Goal: Information Seeking & Learning: Learn about a topic

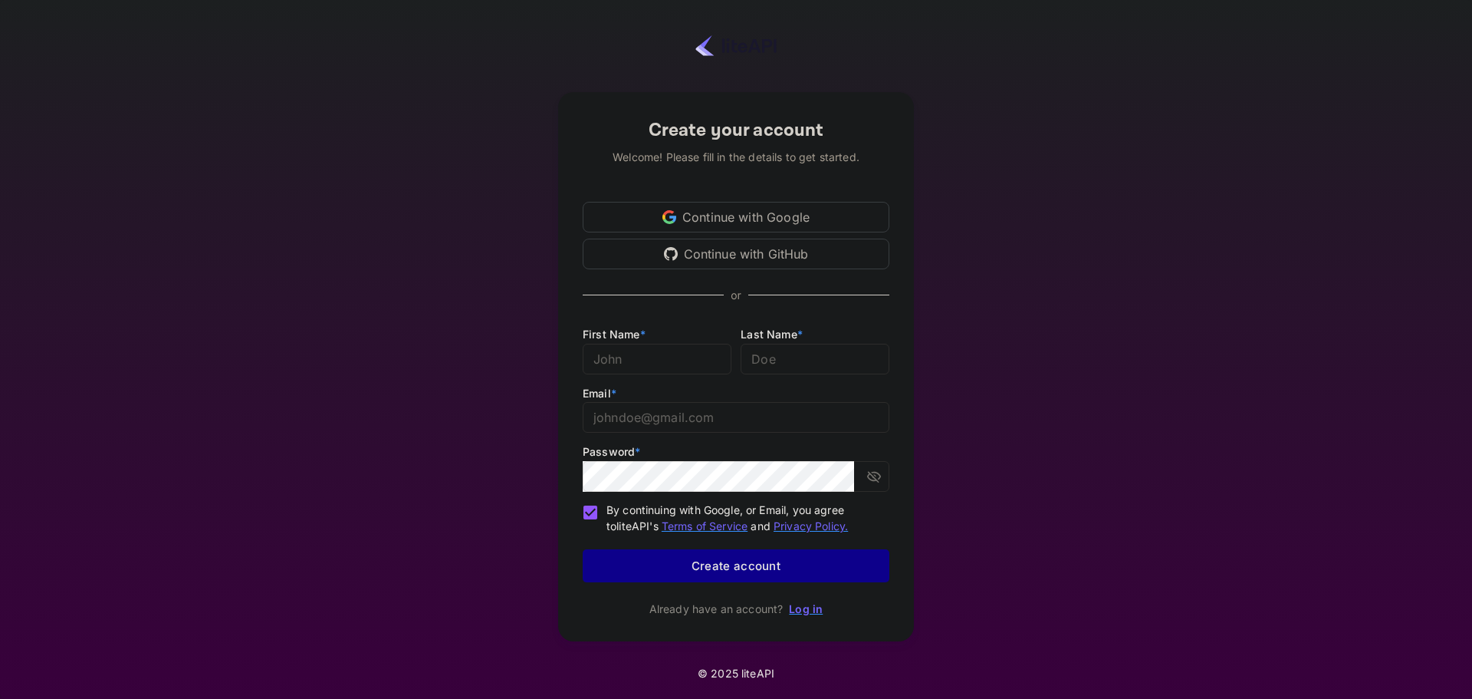
click at [736, 215] on div "Continue with Google" at bounding box center [736, 217] width 307 height 31
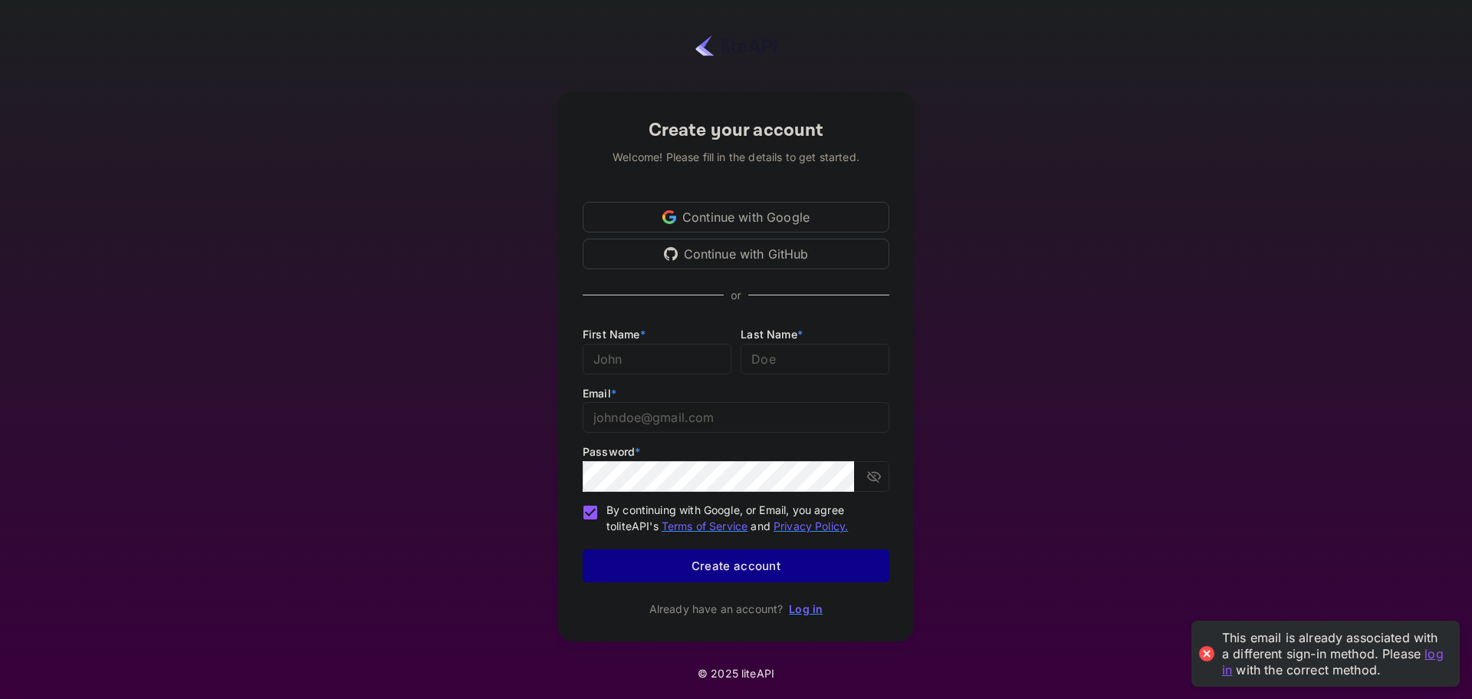
click at [827, 598] on div "Create your account Welcome! Please fill in the details to get started. Continu…" at bounding box center [736, 366] width 356 height 549
click at [814, 610] on link "Log in" at bounding box center [806, 608] width 34 height 13
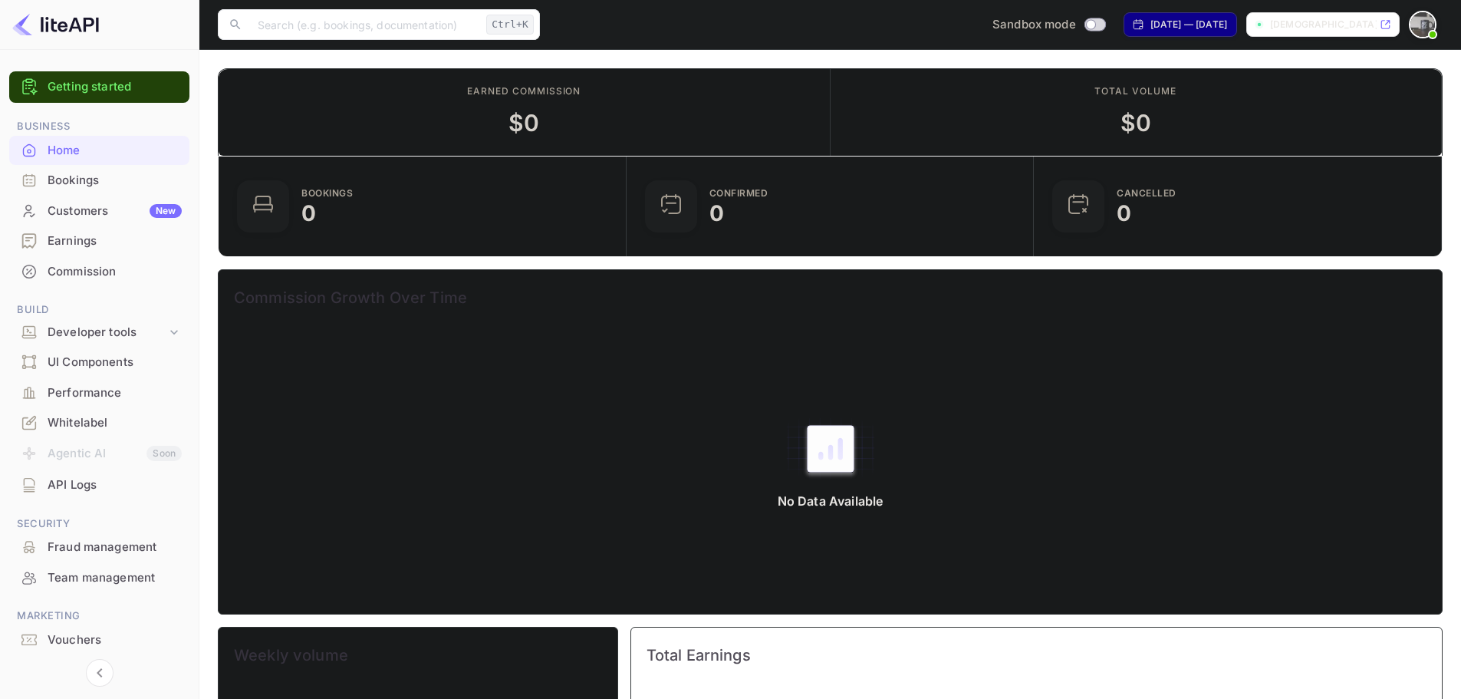
click at [68, 186] on div "Bookings" at bounding box center [115, 181] width 134 height 18
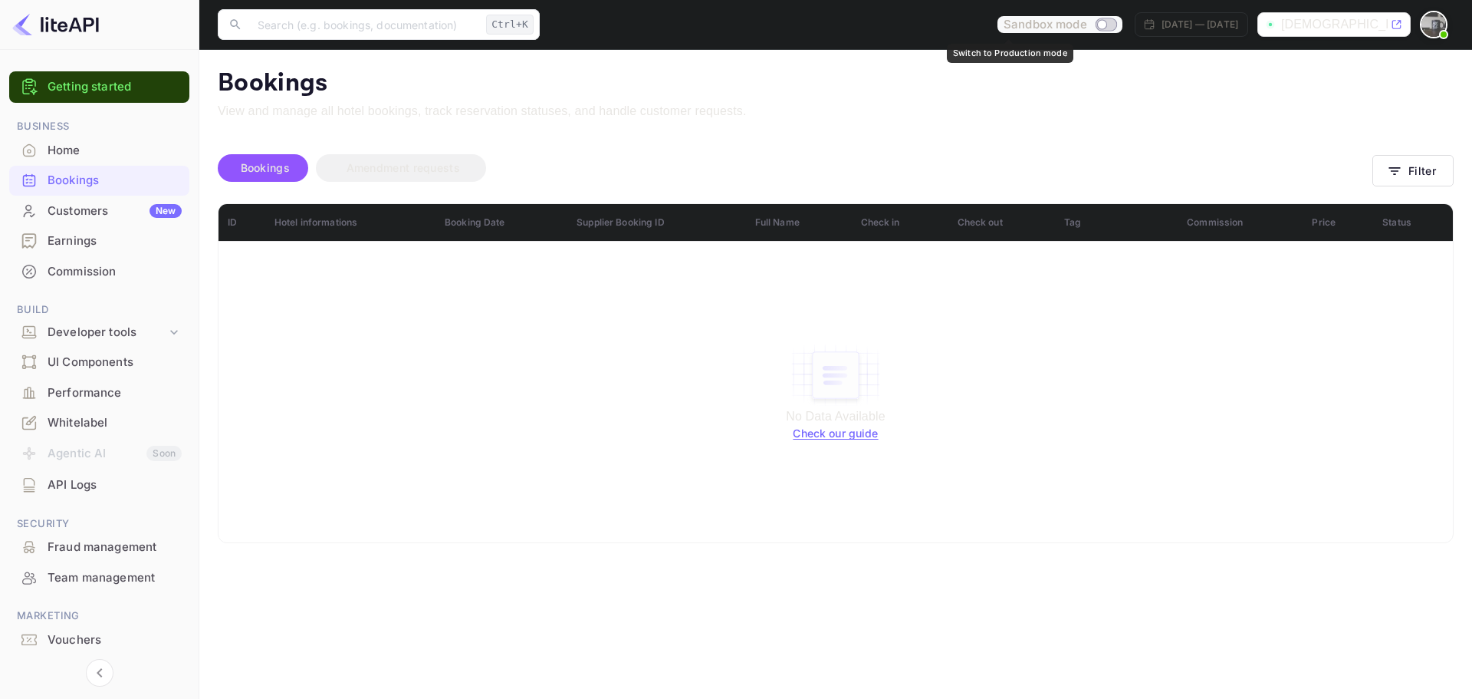
click at [1042, 26] on div "Sandbox mode" at bounding box center [1060, 25] width 125 height 18
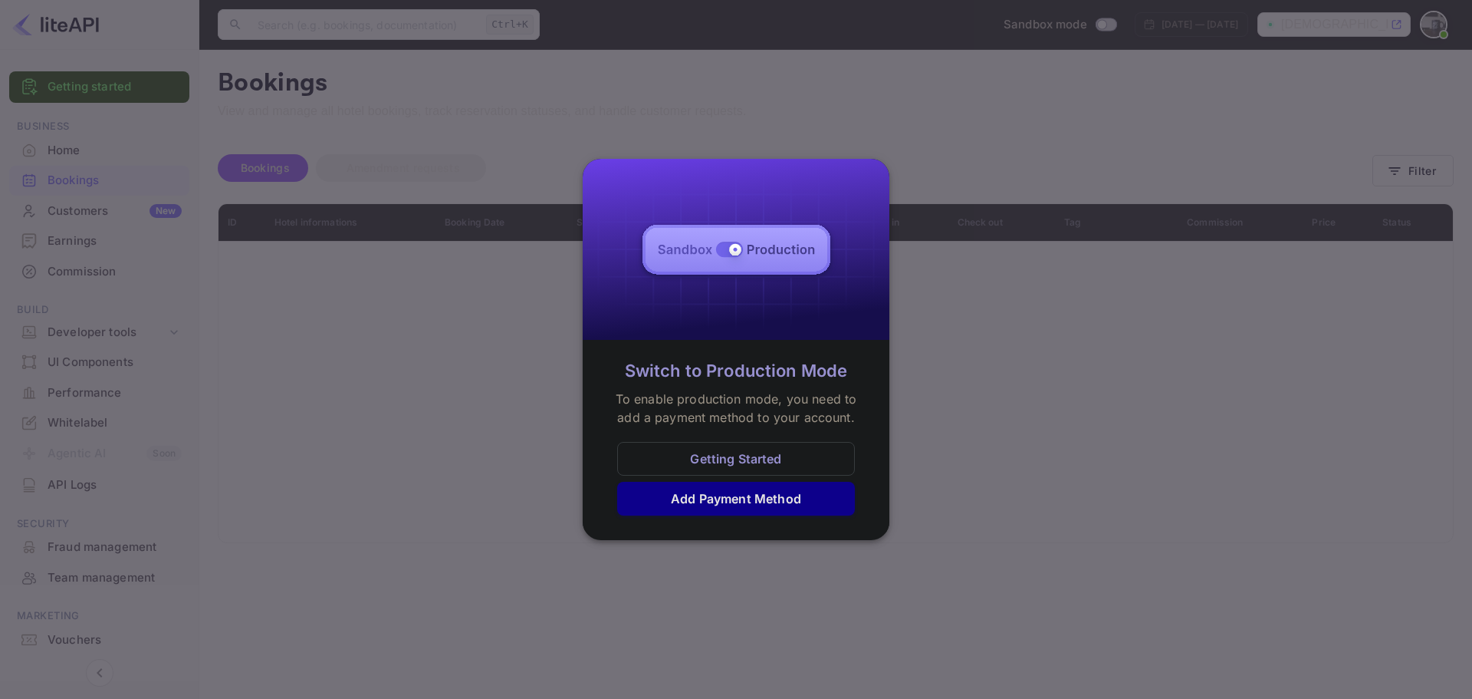
click at [1068, 426] on div at bounding box center [736, 349] width 1472 height 699
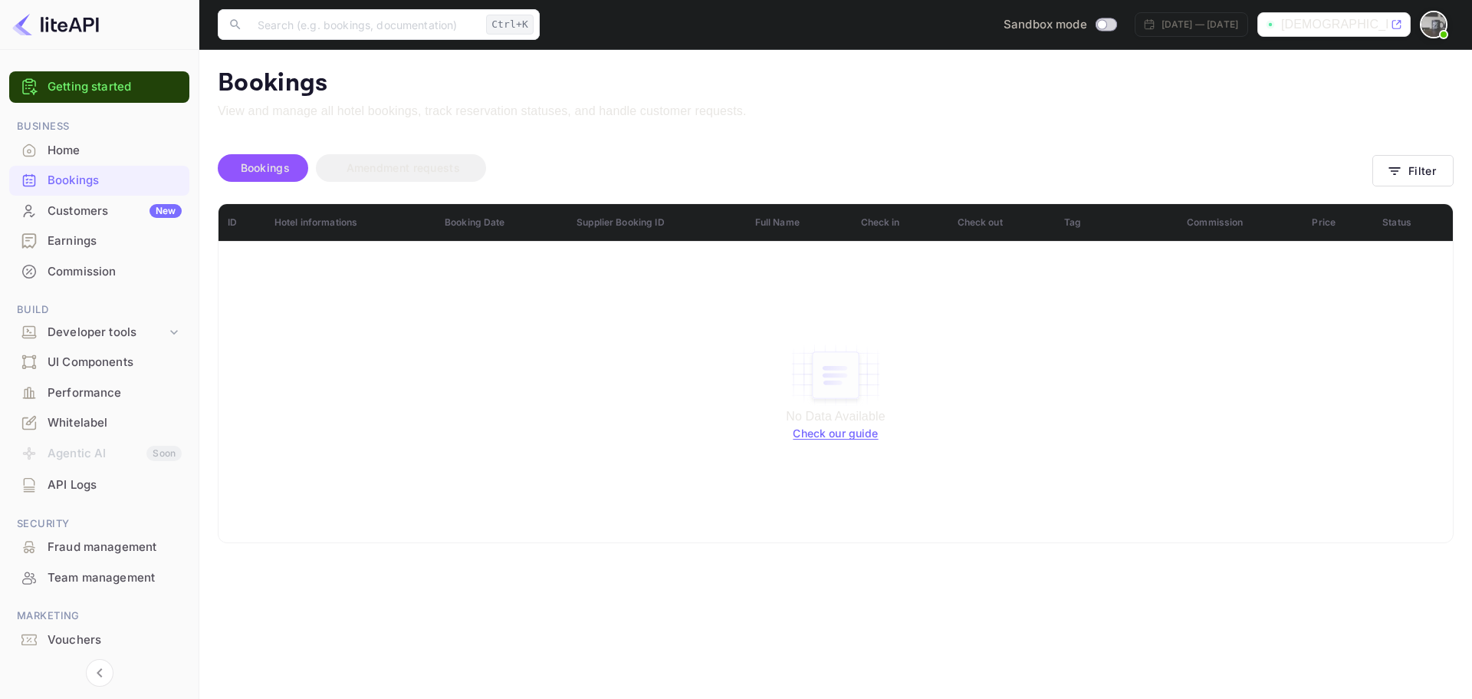
click at [1424, 14] on div at bounding box center [1434, 25] width 28 height 28
click at [1038, 204] on div at bounding box center [736, 349] width 1472 height 699
click at [149, 327] on div "Developer tools" at bounding box center [107, 333] width 119 height 18
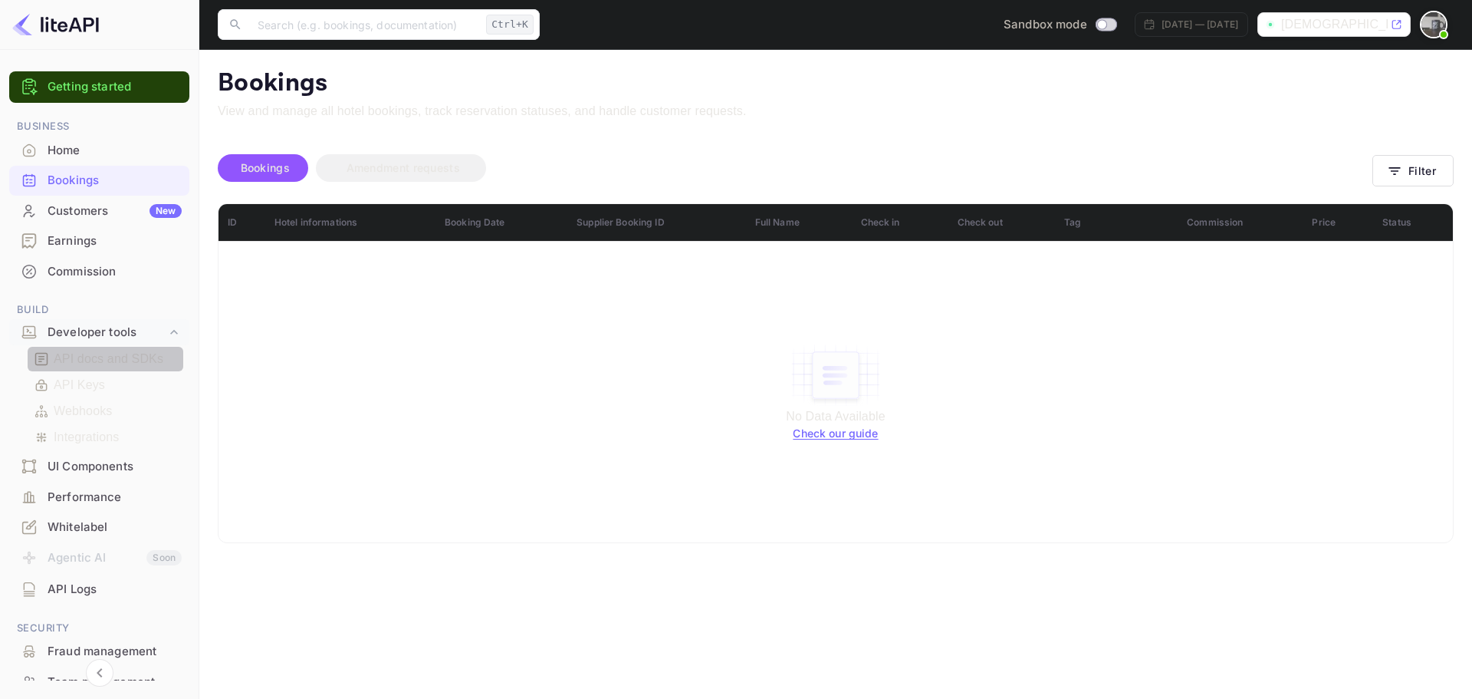
click at [127, 347] on div "API docs and SDKs" at bounding box center [106, 359] width 156 height 25
click at [106, 357] on p "API docs and SDKs" at bounding box center [109, 359] width 110 height 18
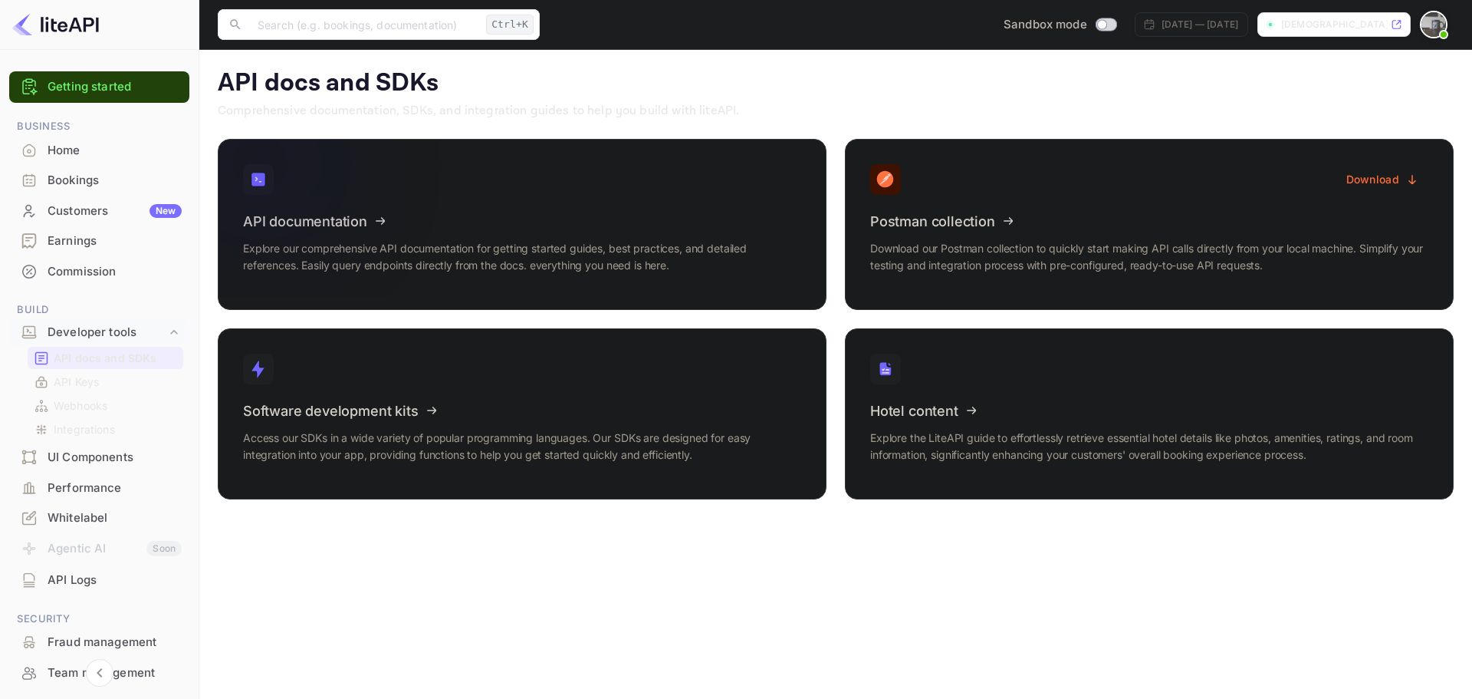
click at [360, 218] on icon at bounding box center [338, 219] width 239 height 158
click at [48, 148] on div "Home" at bounding box center [115, 151] width 134 height 18
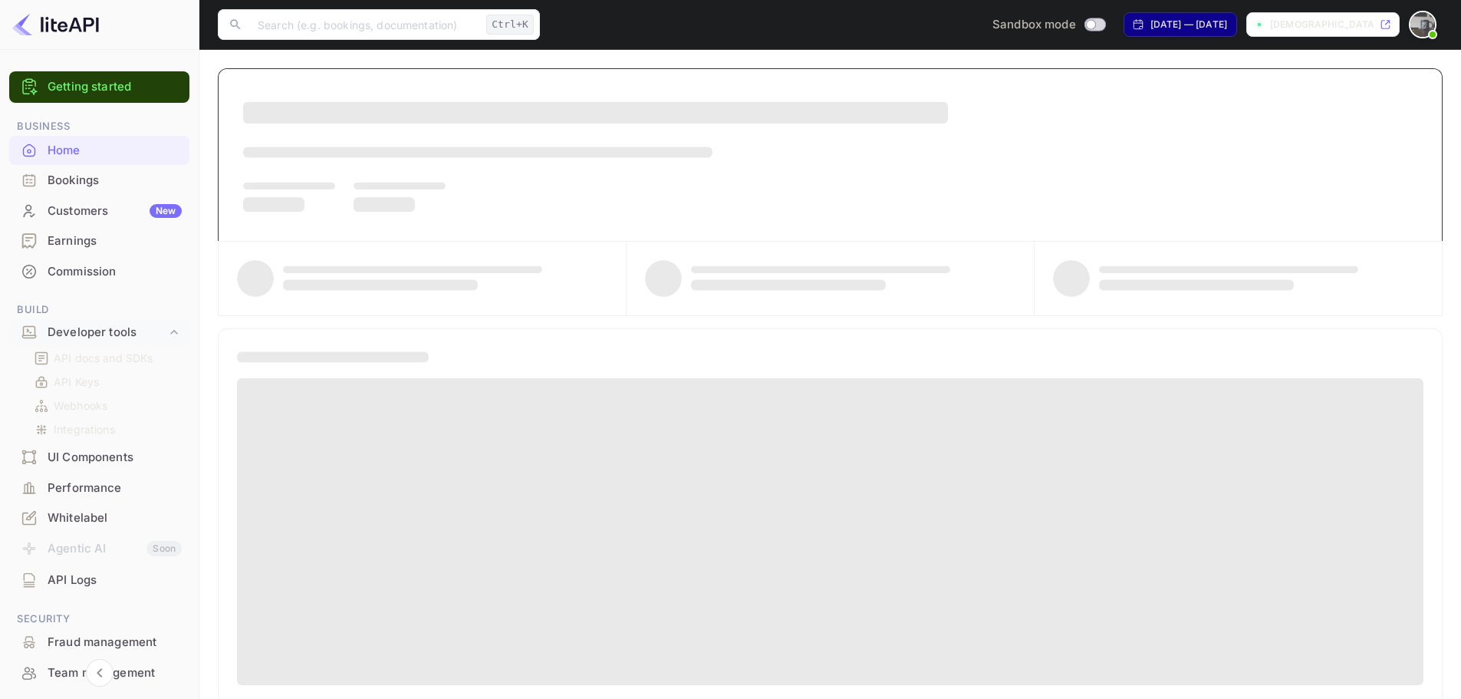
click at [1423, 16] on img at bounding box center [1422, 24] width 25 height 25
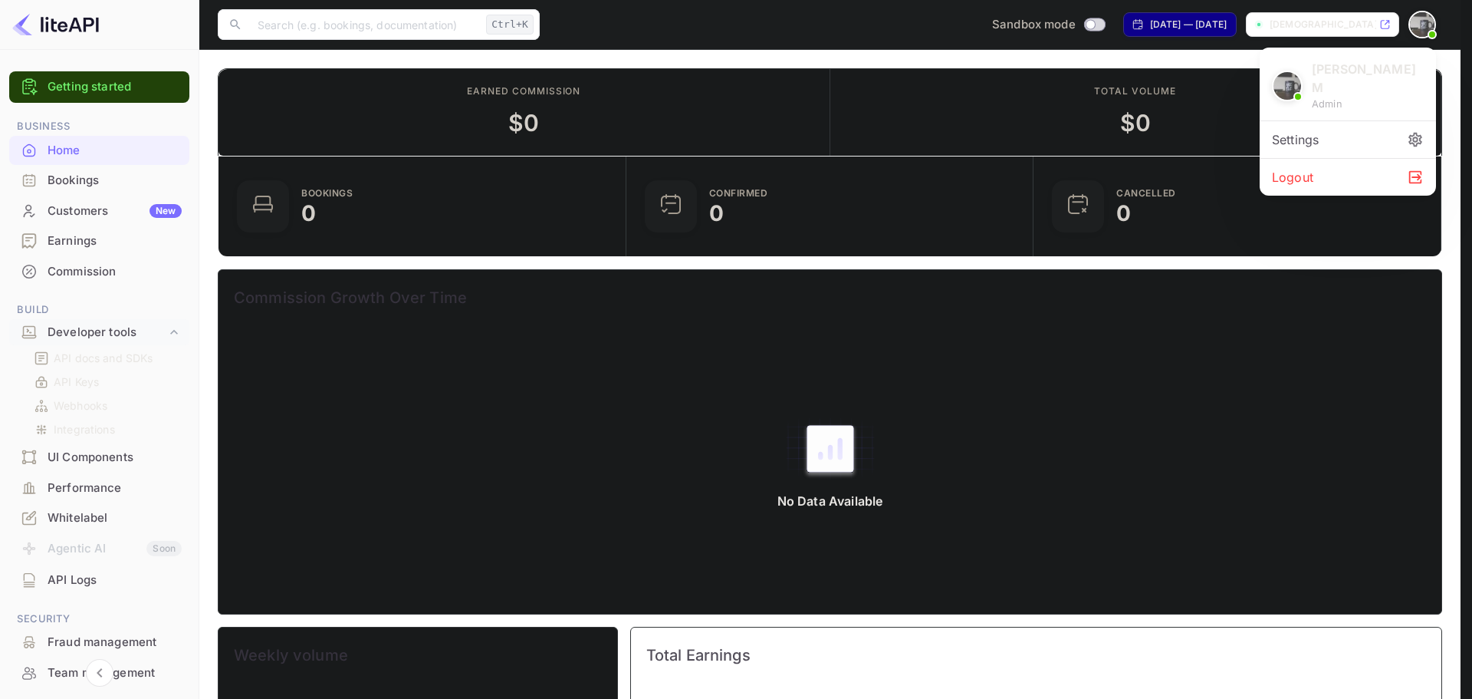
click at [709, 387] on div at bounding box center [736, 349] width 1472 height 699
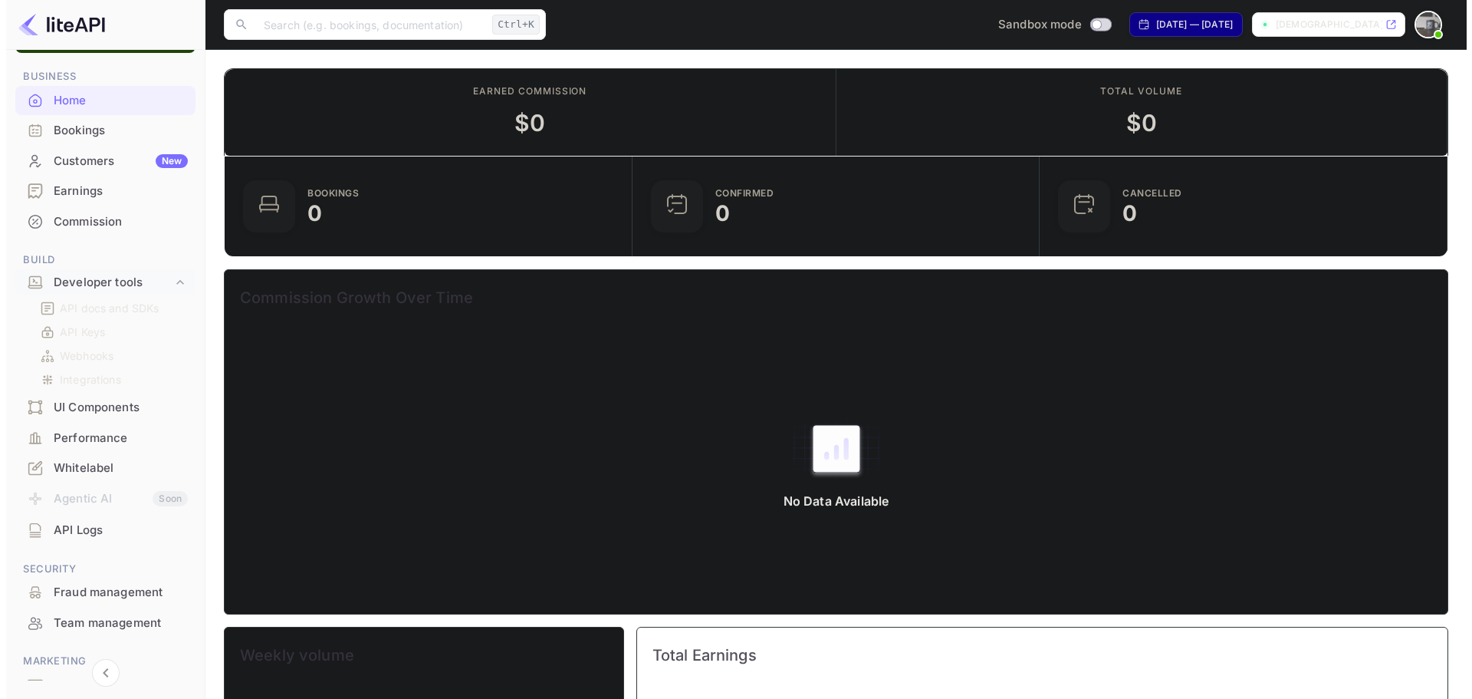
scroll to position [77, 0]
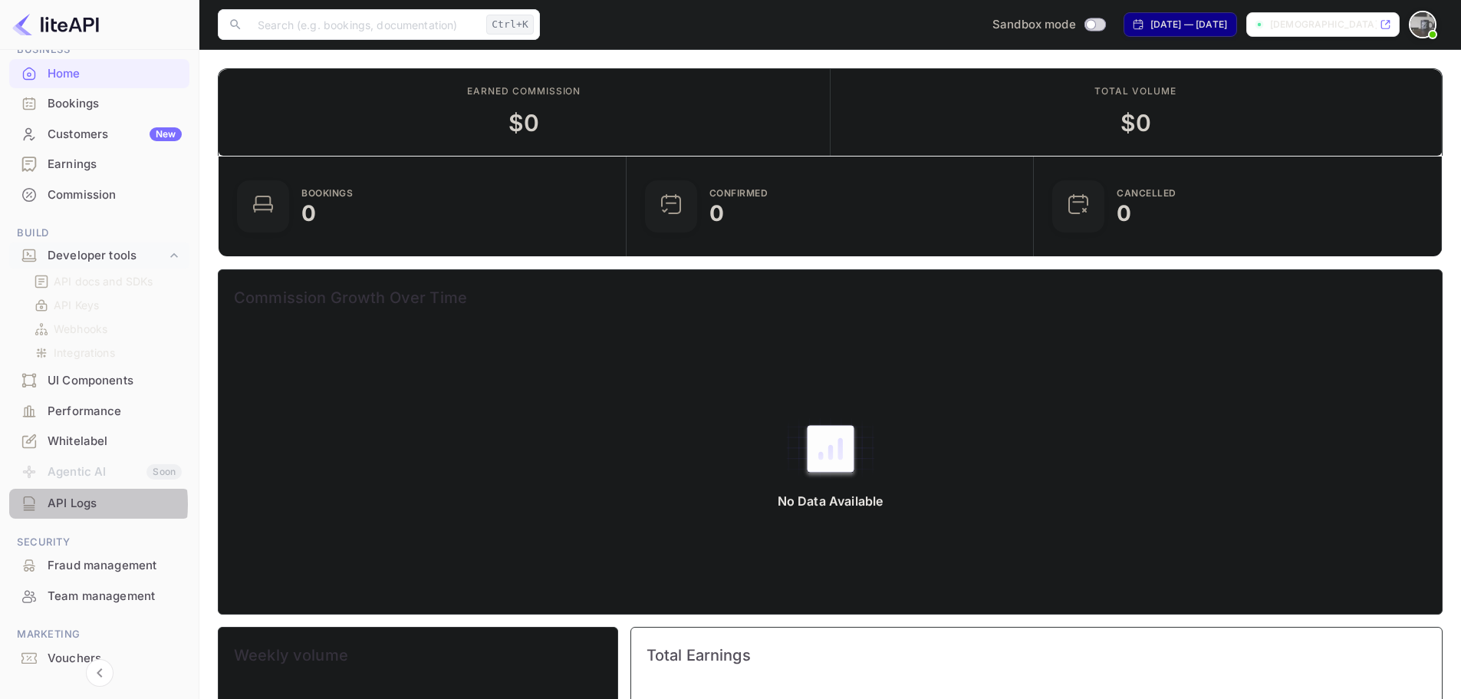
click at [51, 504] on div "API Logs" at bounding box center [115, 504] width 134 height 18
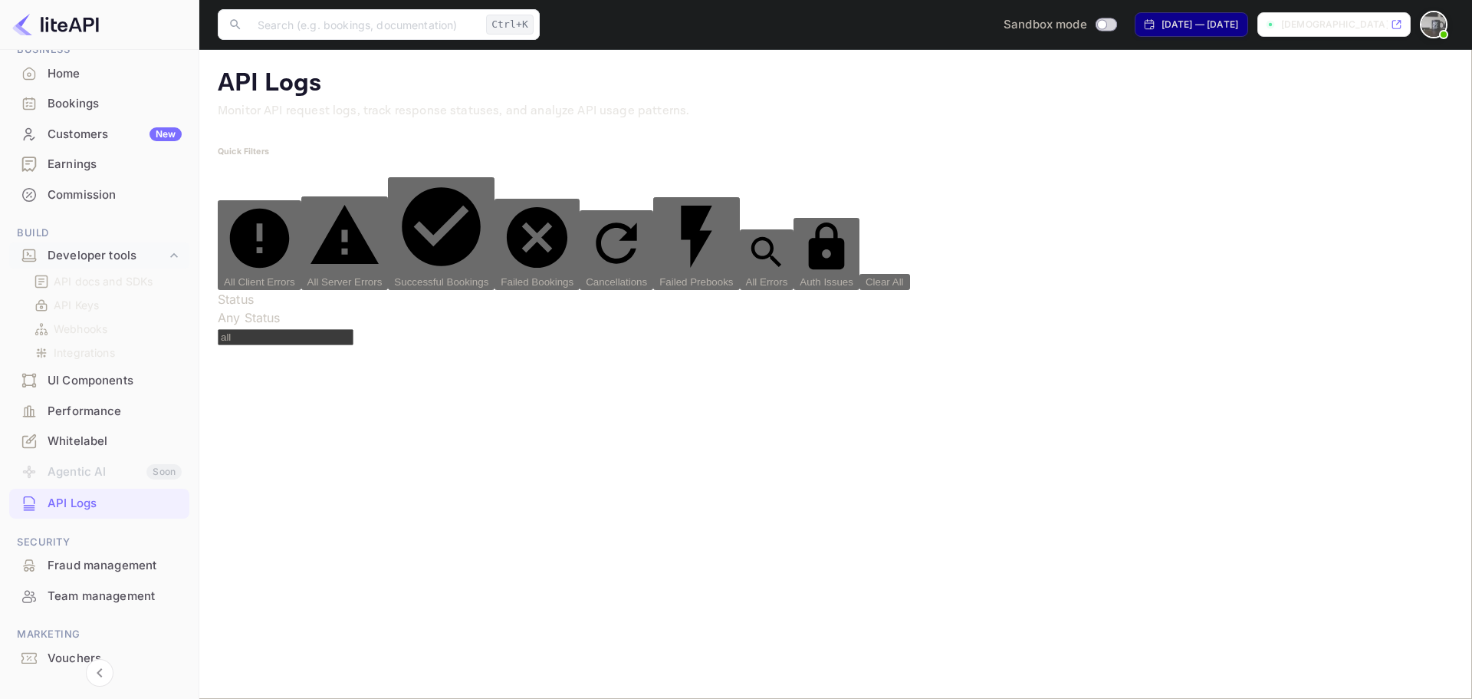
drag, startPoint x: 508, startPoint y: 301, endPoint x: 668, endPoint y: 304, distance: 160.3
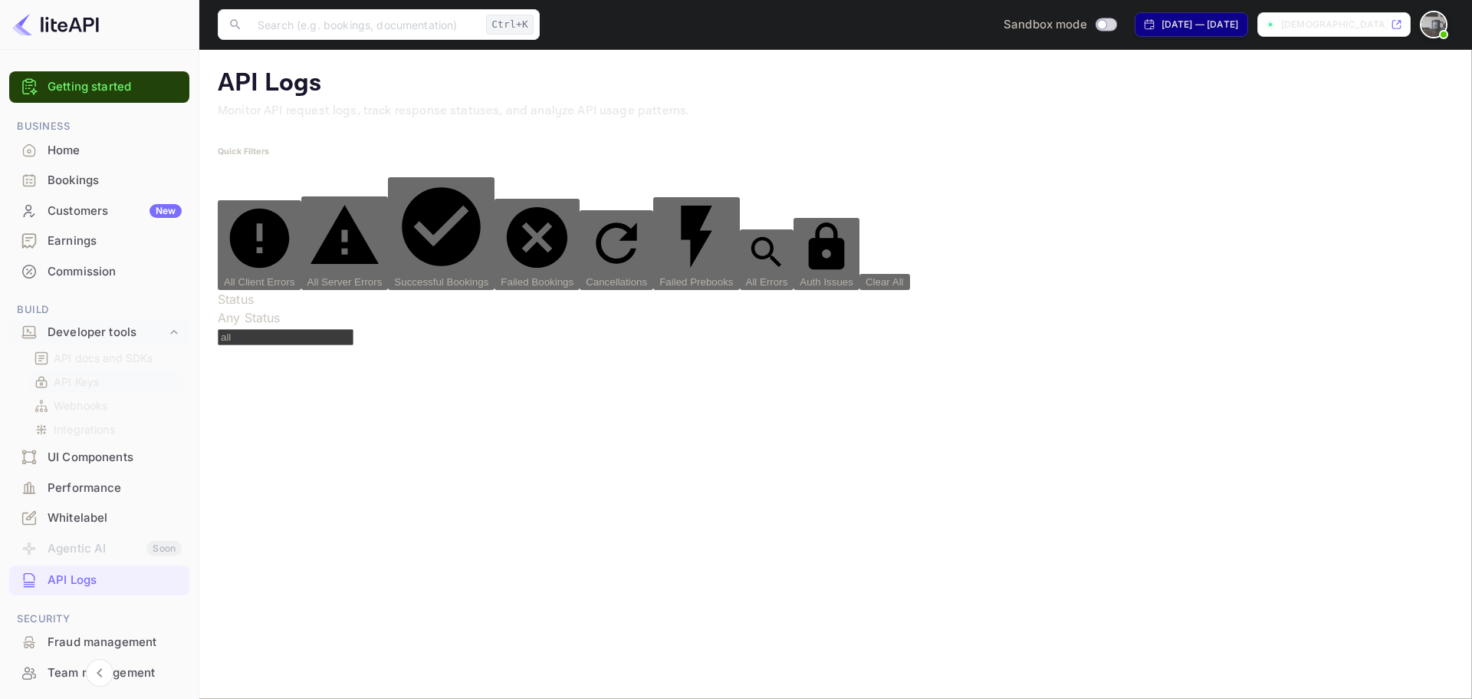
click at [75, 380] on p "API Keys" at bounding box center [76, 381] width 45 height 16
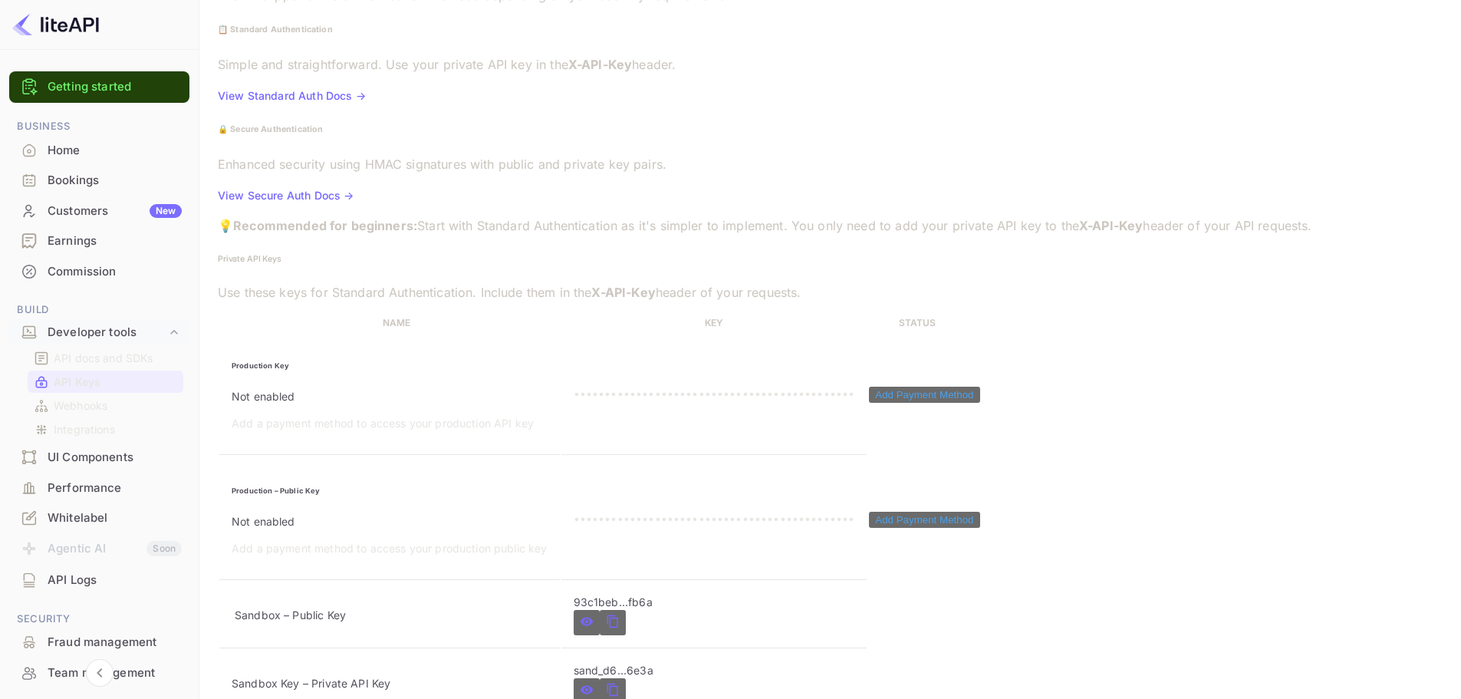
scroll to position [193, 0]
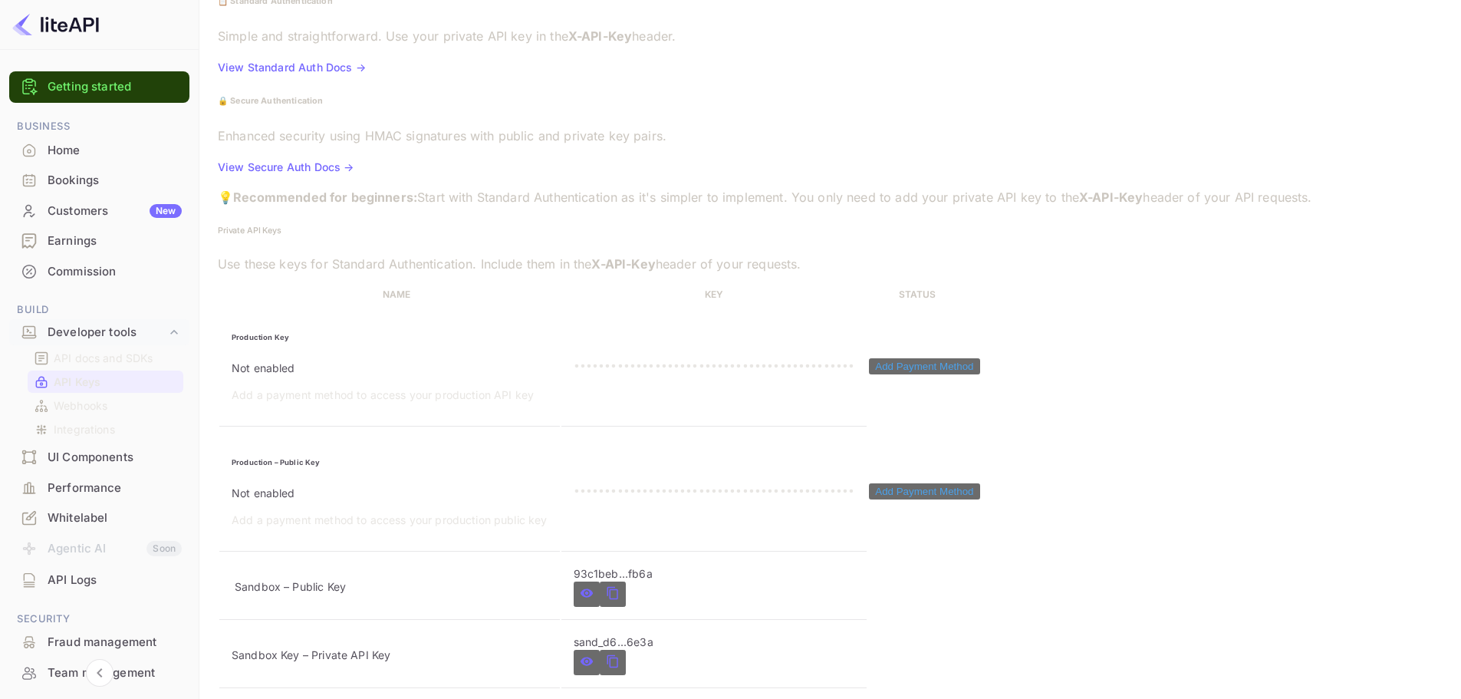
click at [620, 584] on icon "private api keys table" at bounding box center [613, 593] width 14 height 18
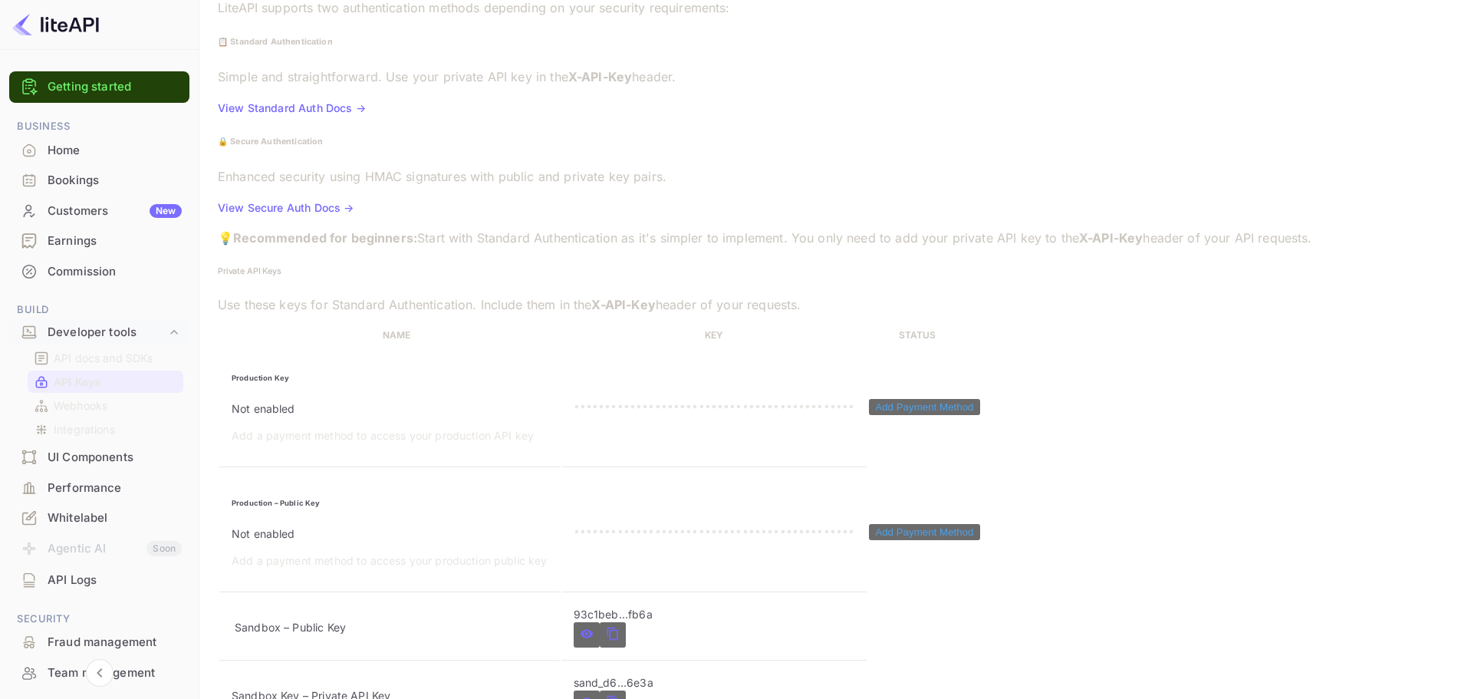
scroll to position [153, 0]
click at [651, 593] on td "93c1beb...fb6a" at bounding box center [714, 626] width 306 height 67
click at [617, 627] on icon "private api keys table" at bounding box center [612, 633] width 11 height 13
click at [620, 692] on icon "private api keys table" at bounding box center [613, 701] width 14 height 18
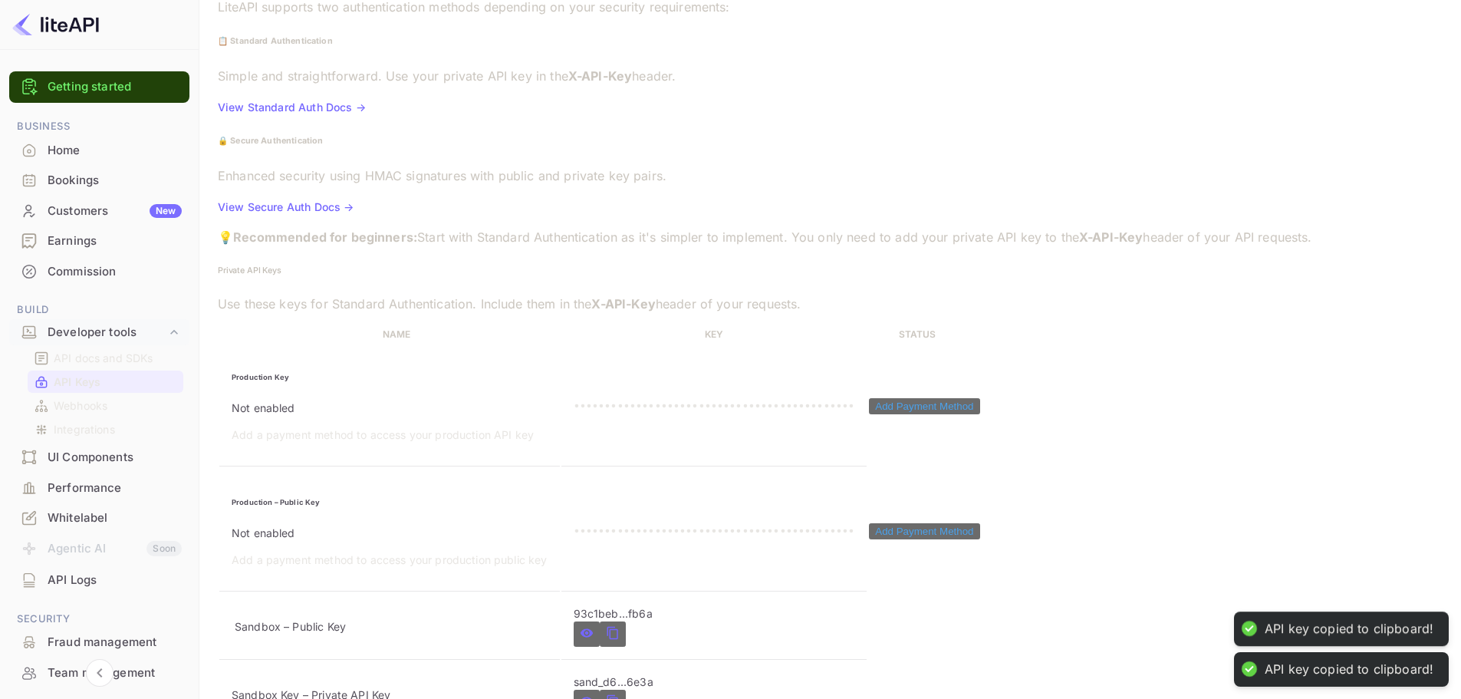
click at [620, 692] on icon "private api keys table" at bounding box center [613, 701] width 14 height 18
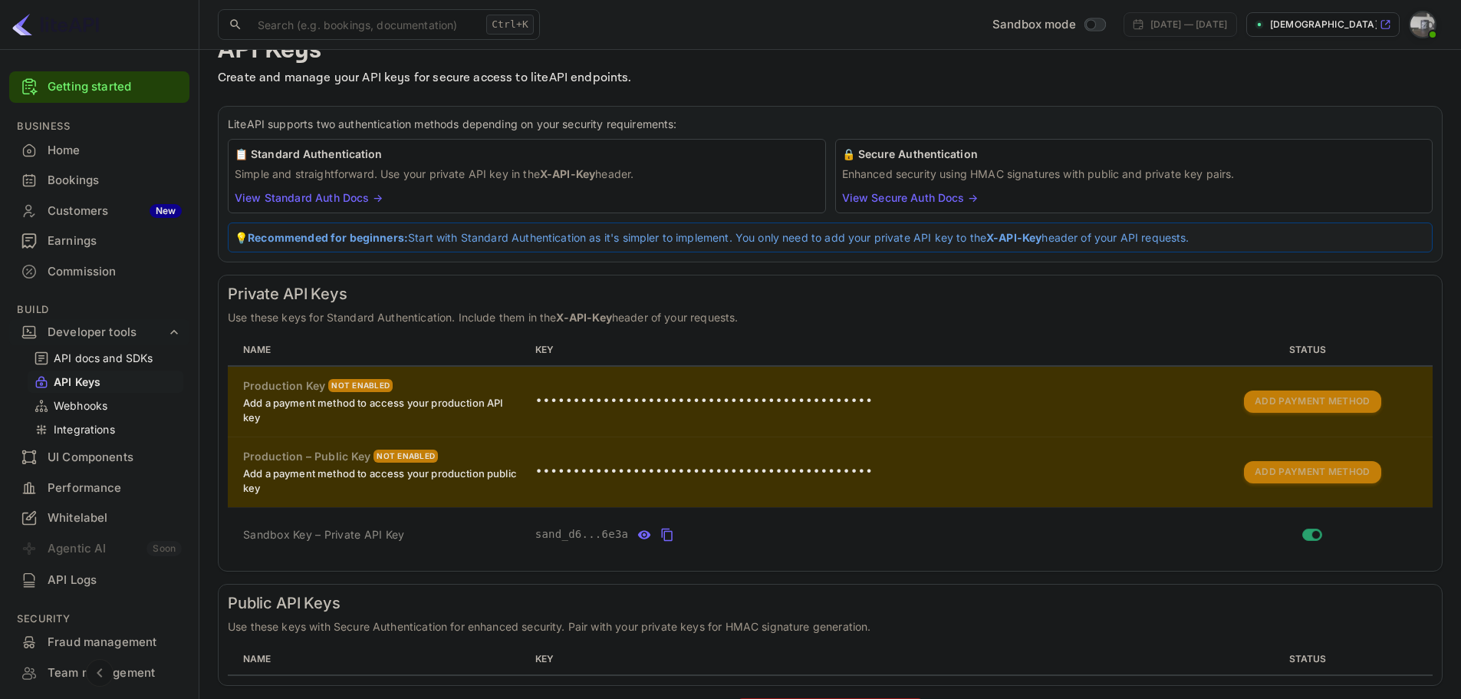
scroll to position [84, 0]
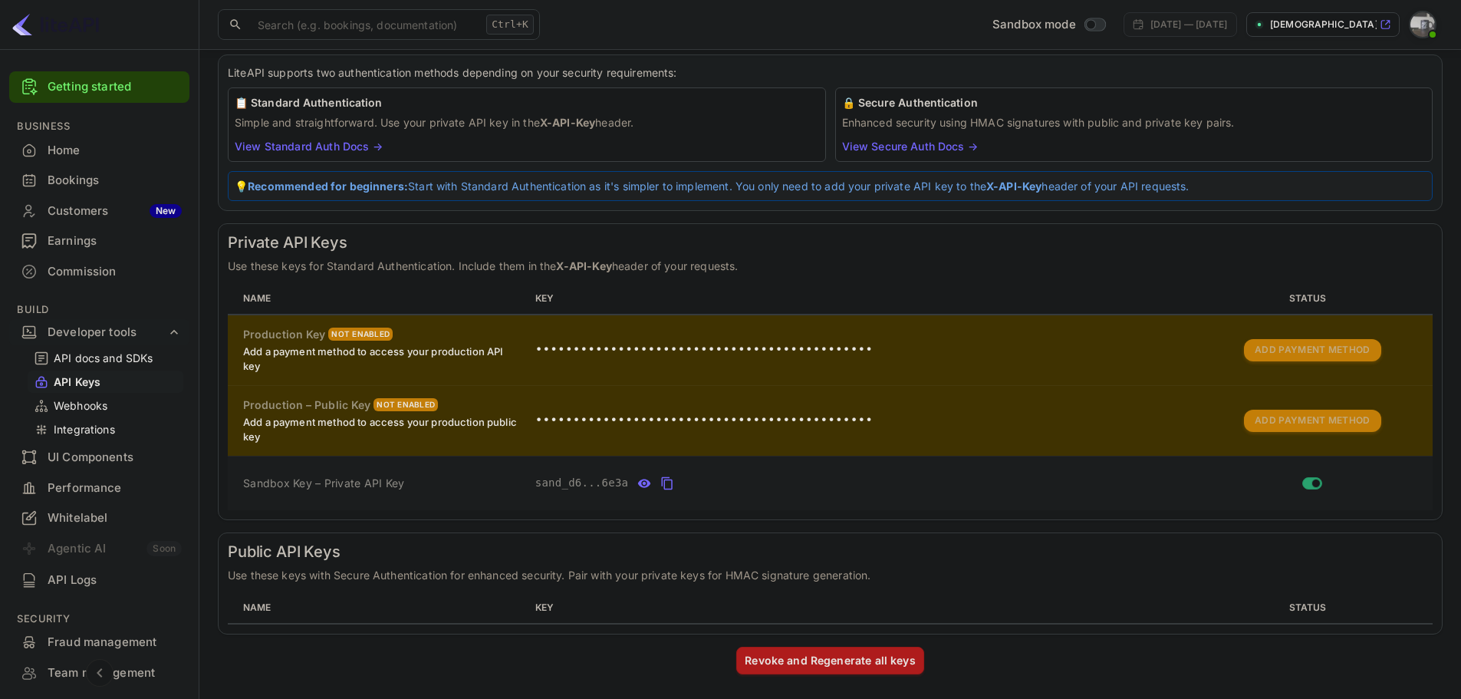
click at [664, 479] on icon "private api keys table" at bounding box center [667, 483] width 11 height 13
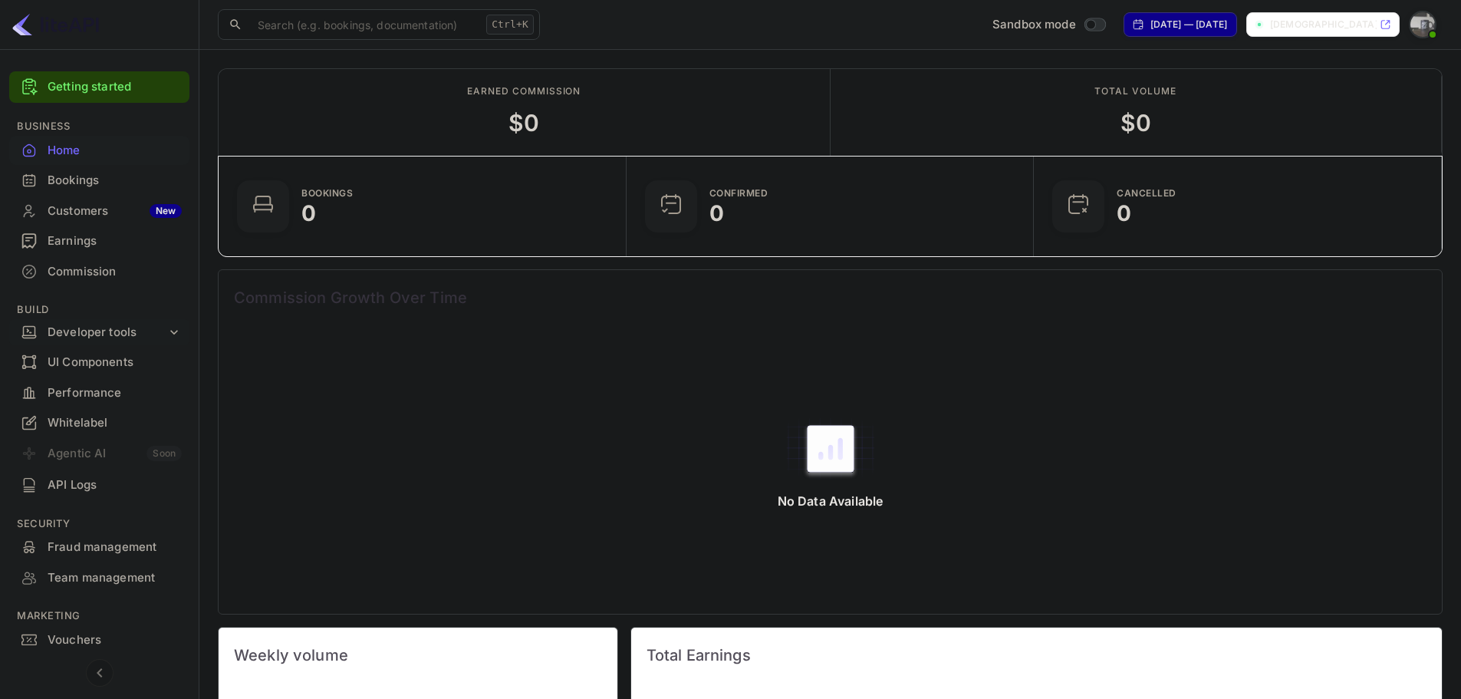
click at [137, 344] on div "Developer tools" at bounding box center [99, 332] width 180 height 27
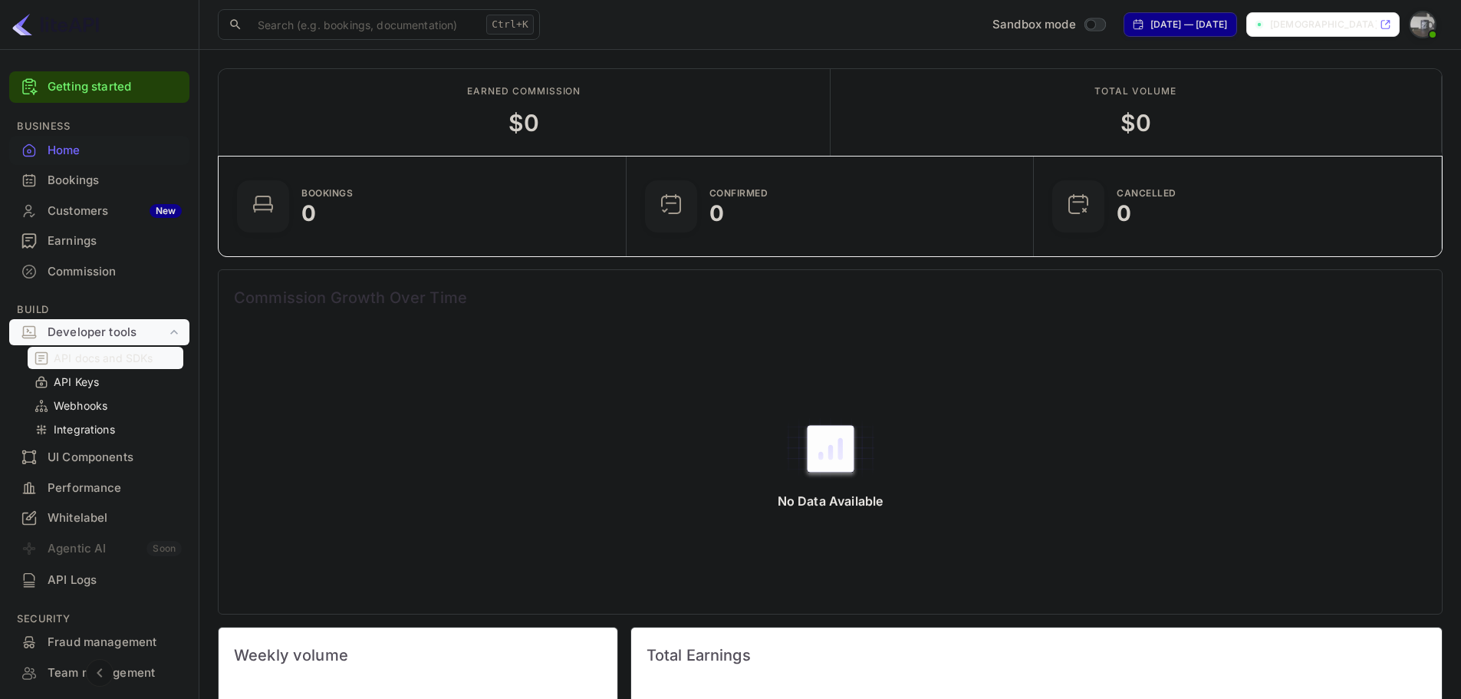
click at [126, 357] on p "API docs and SDKs" at bounding box center [104, 358] width 100 height 16
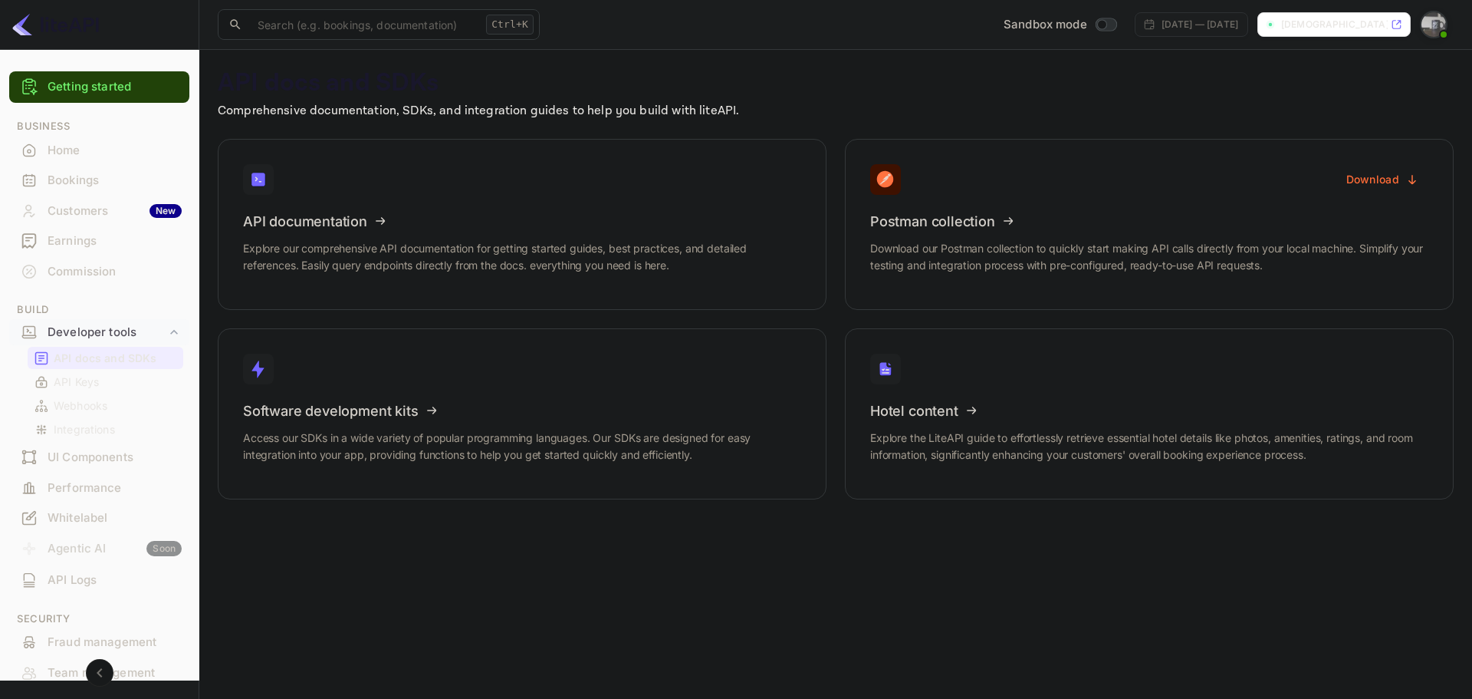
click at [334, 630] on main "API docs and SDKs Comprehensive documentation, SDKs, and integration guides to …" at bounding box center [835, 374] width 1273 height 649
click at [365, 206] on icon at bounding box center [338, 219] width 239 height 158
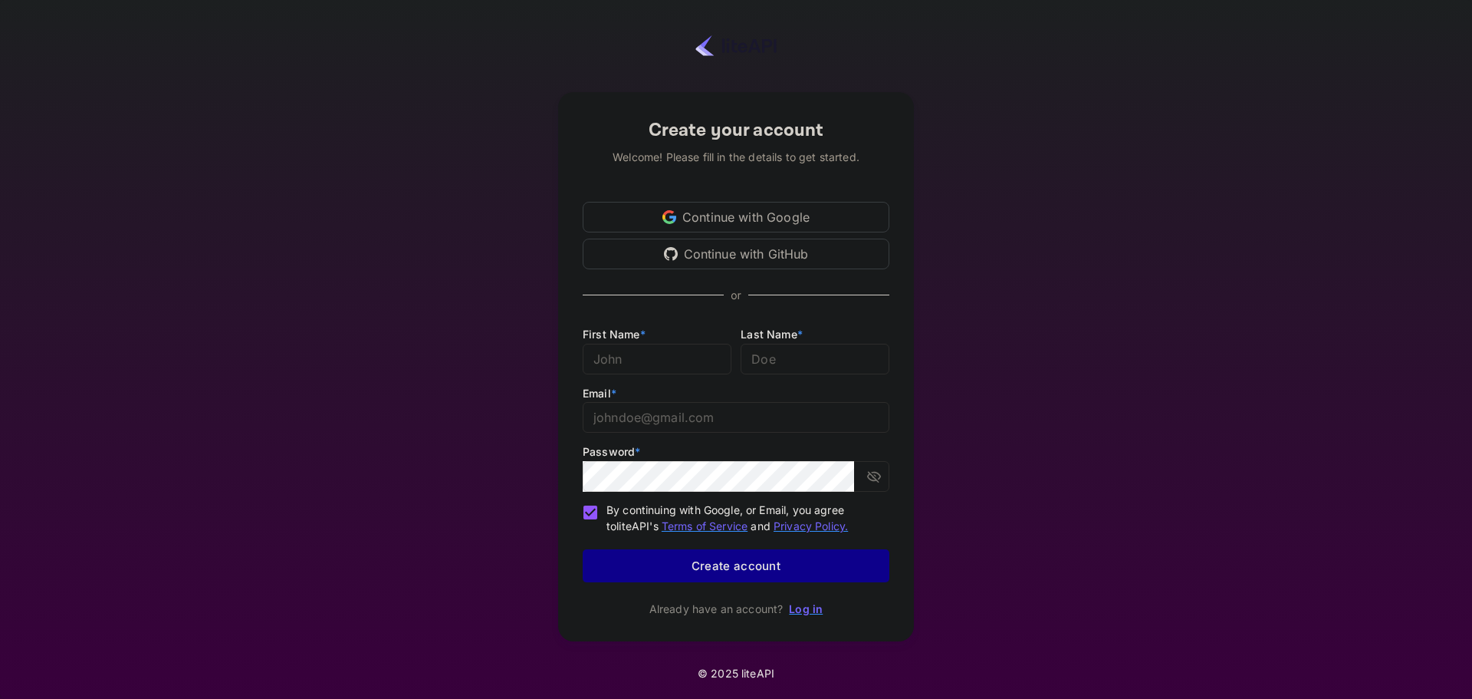
click at [804, 612] on link "Log in" at bounding box center [806, 608] width 34 height 13
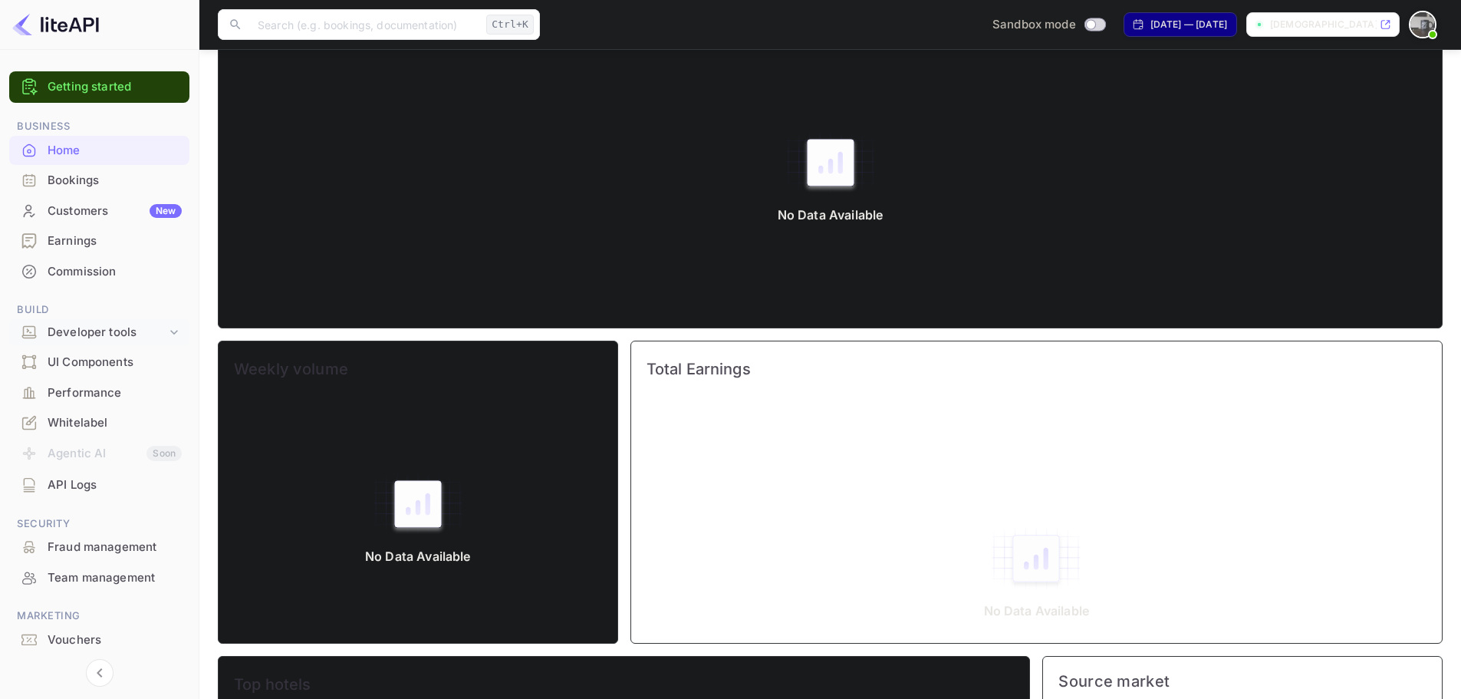
scroll to position [230, 0]
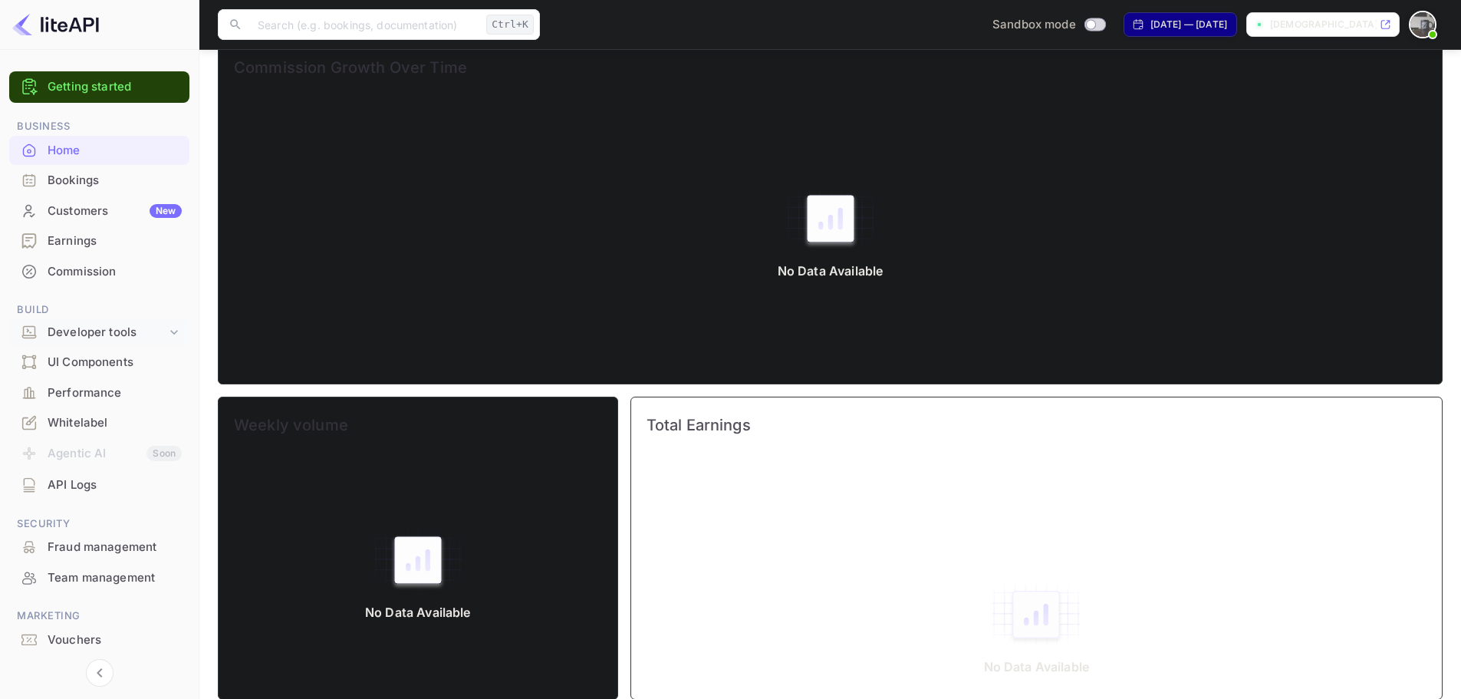
click at [80, 331] on div "Developer tools" at bounding box center [107, 333] width 119 height 18
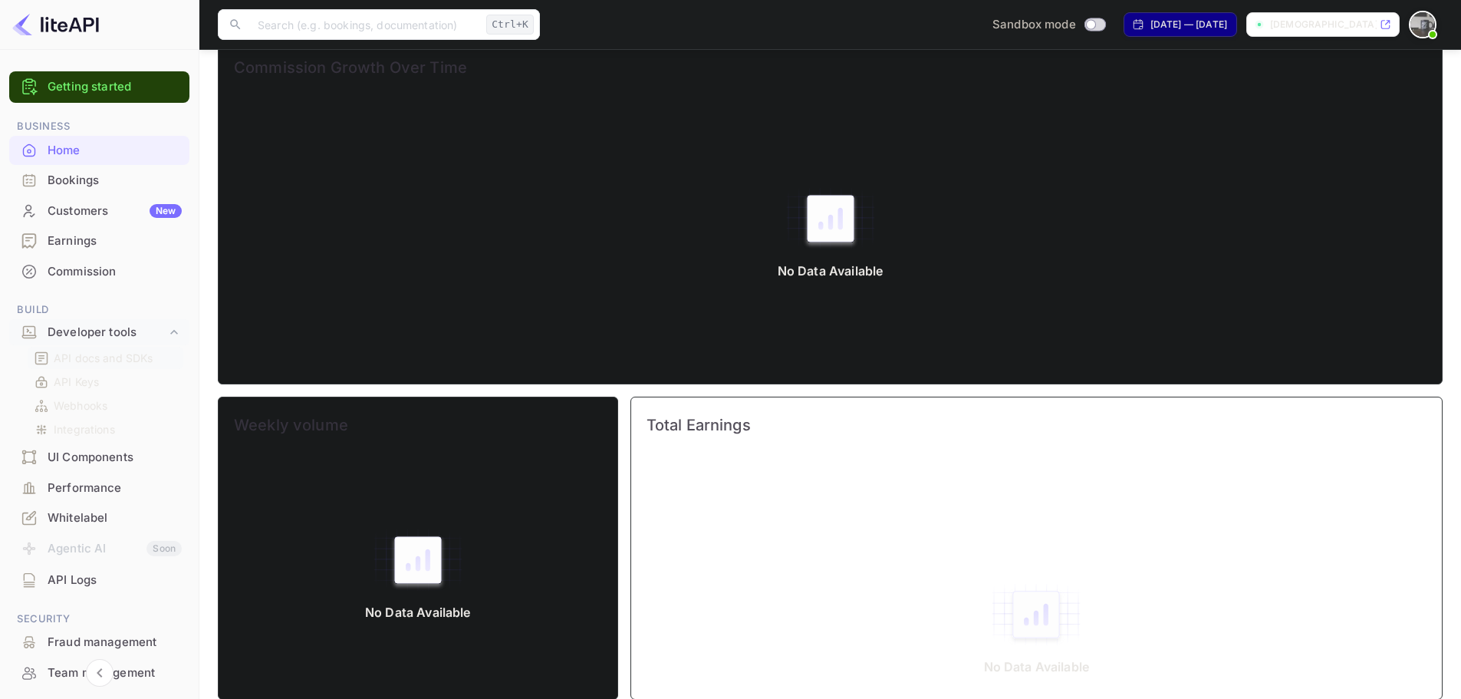
click at [86, 359] on p "API docs and SDKs" at bounding box center [104, 358] width 100 height 16
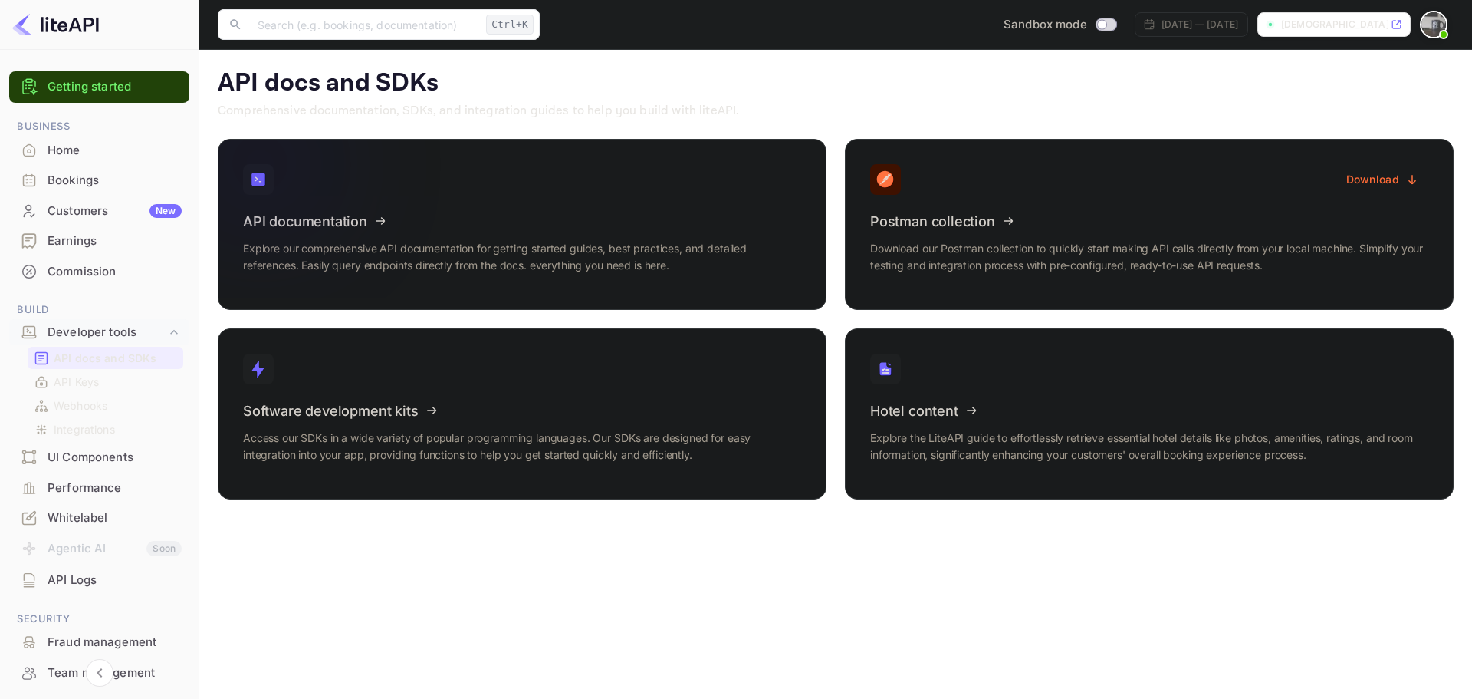
click at [382, 222] on icon at bounding box center [338, 219] width 239 height 158
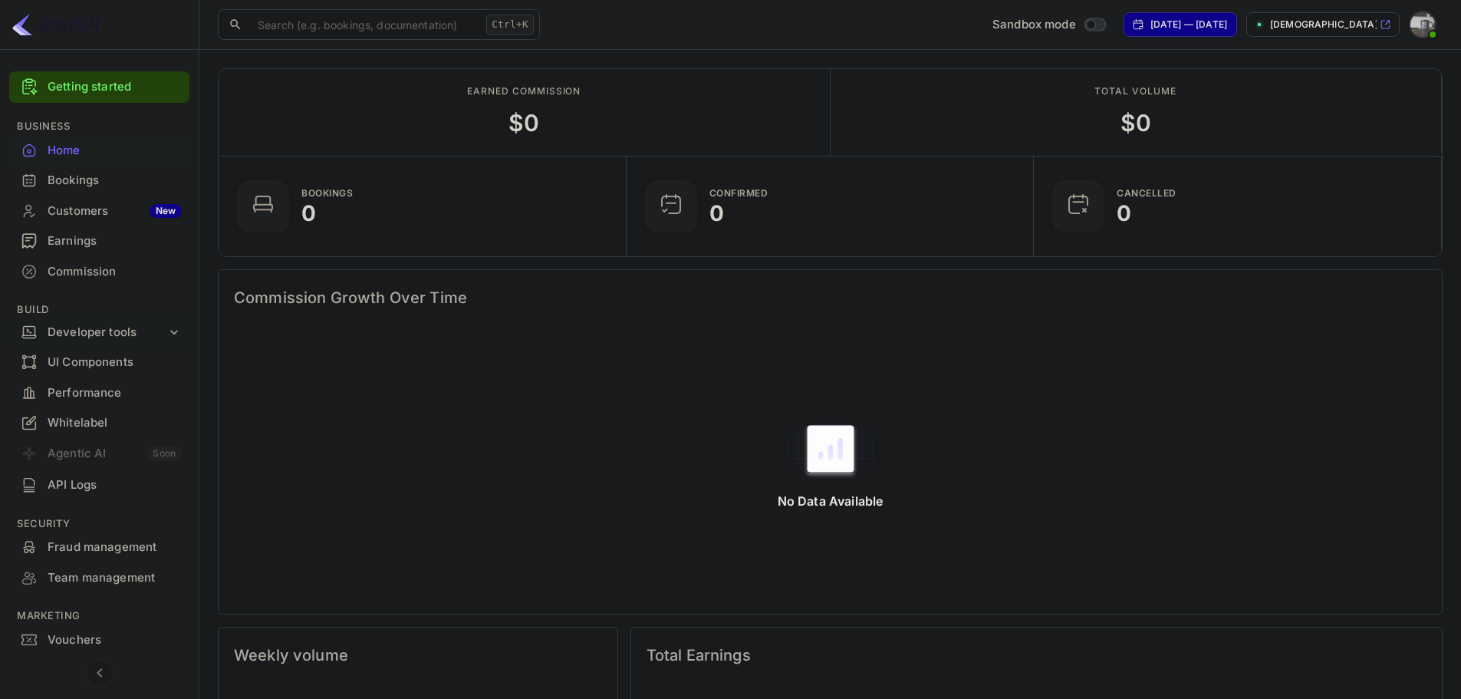
click at [104, 331] on div "Developer tools" at bounding box center [107, 333] width 119 height 18
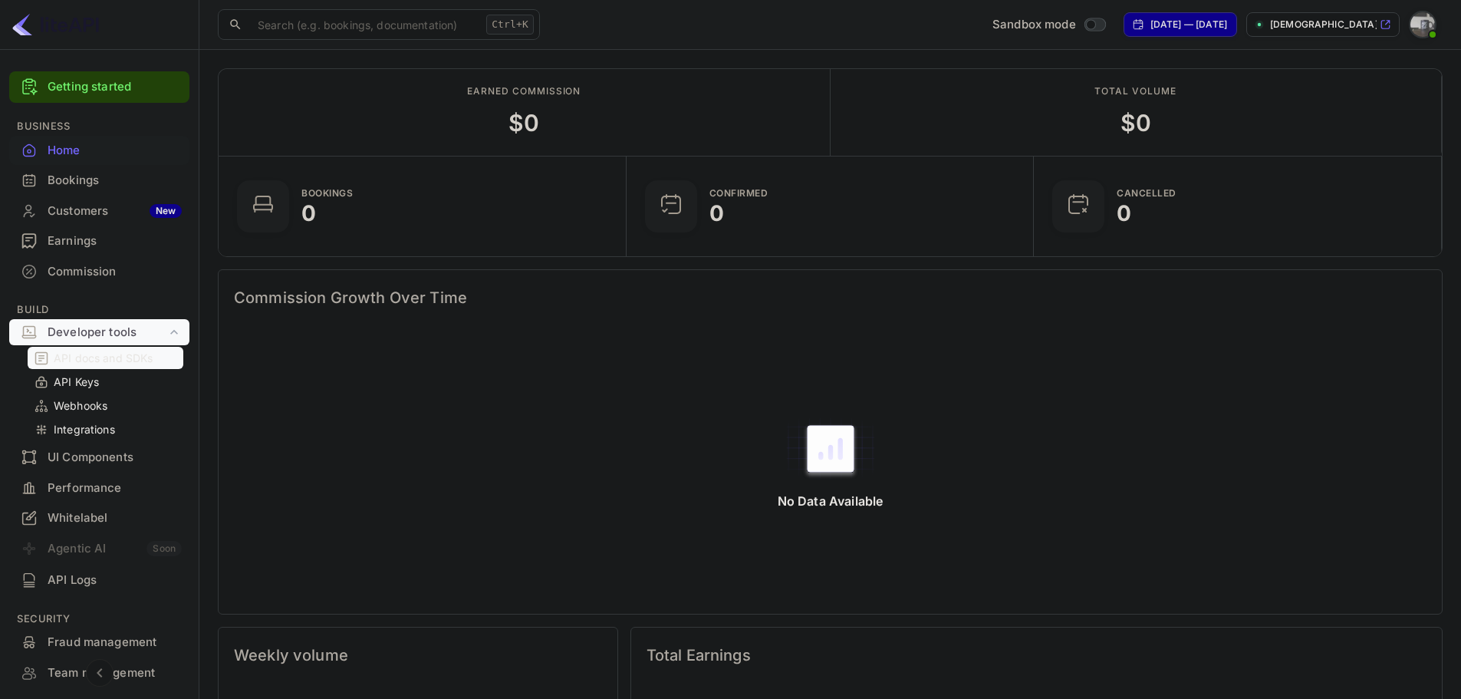
click at [94, 359] on p "API docs and SDKs" at bounding box center [104, 358] width 100 height 16
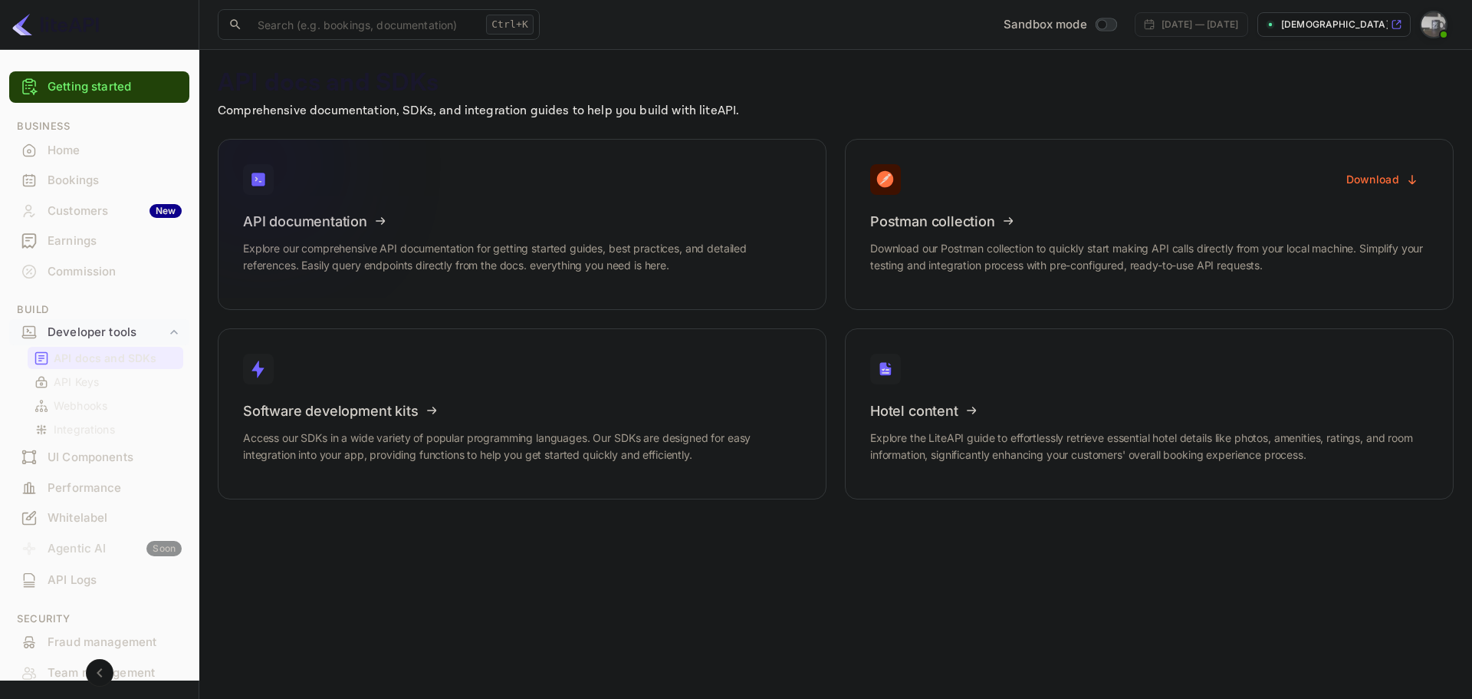
click at [571, 222] on h3 "API documentation" at bounding box center [522, 221] width 558 height 16
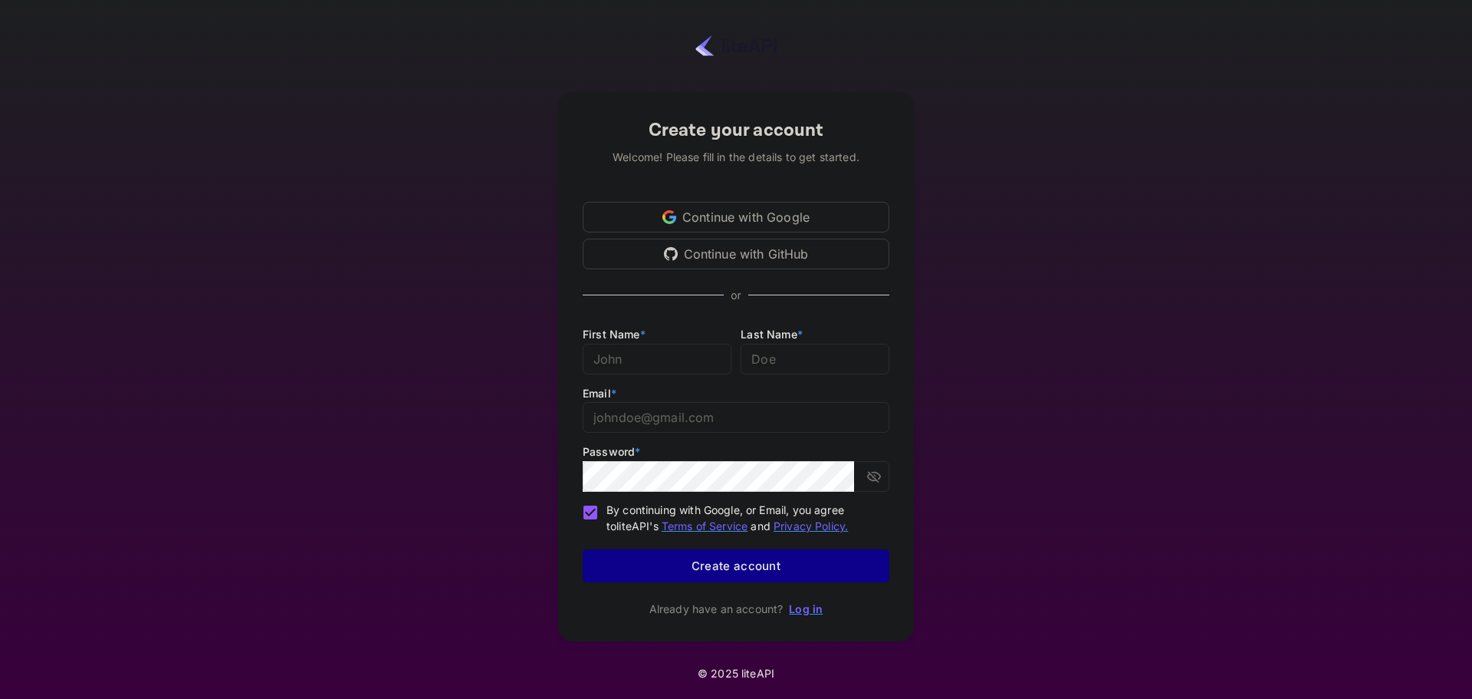
click at [804, 606] on link "Log in" at bounding box center [806, 608] width 34 height 13
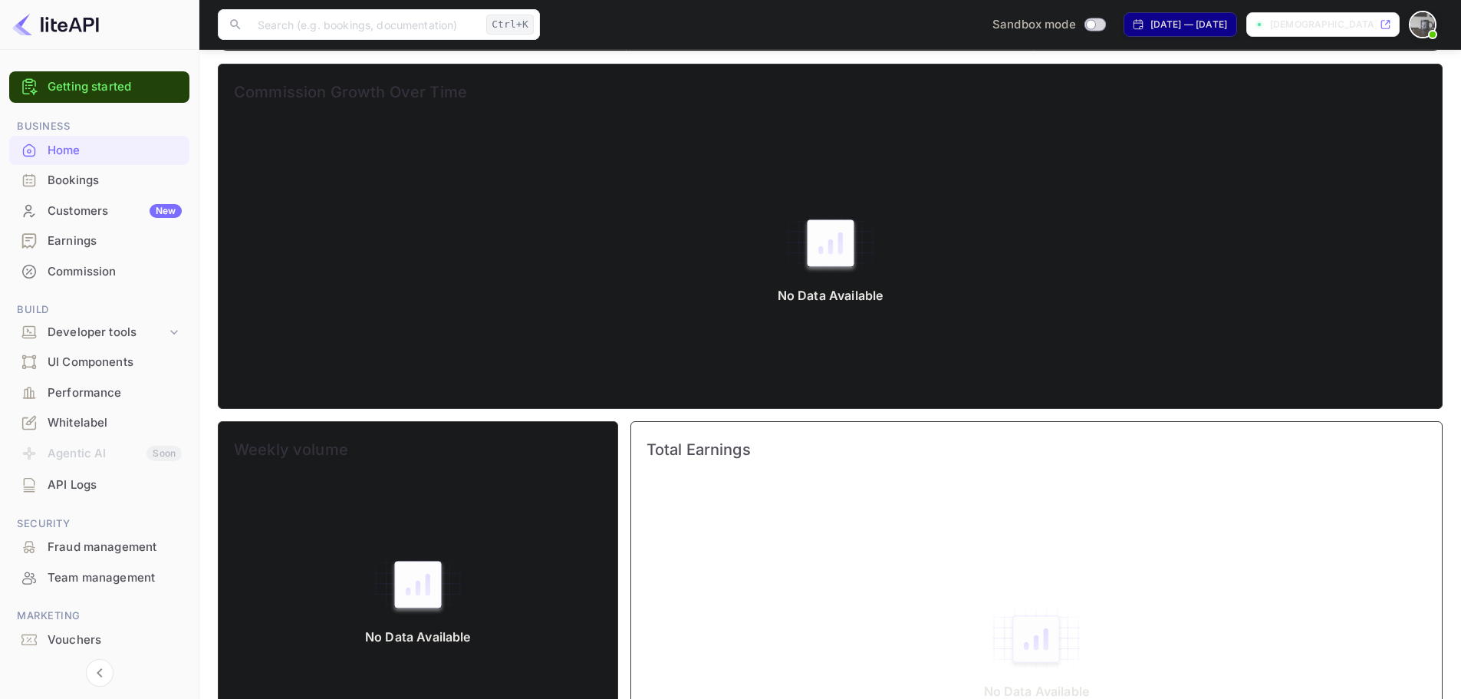
scroll to position [230, 0]
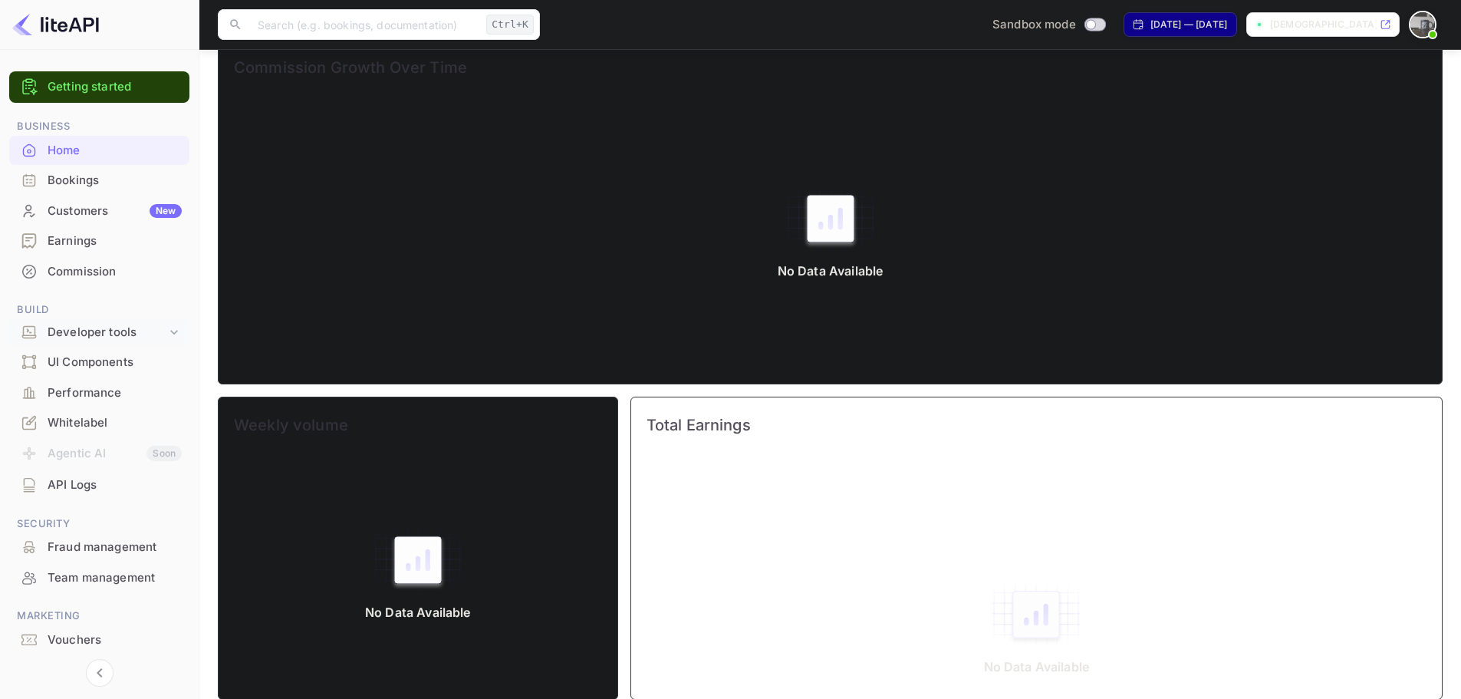
click at [78, 335] on div "Developer tools" at bounding box center [107, 333] width 119 height 18
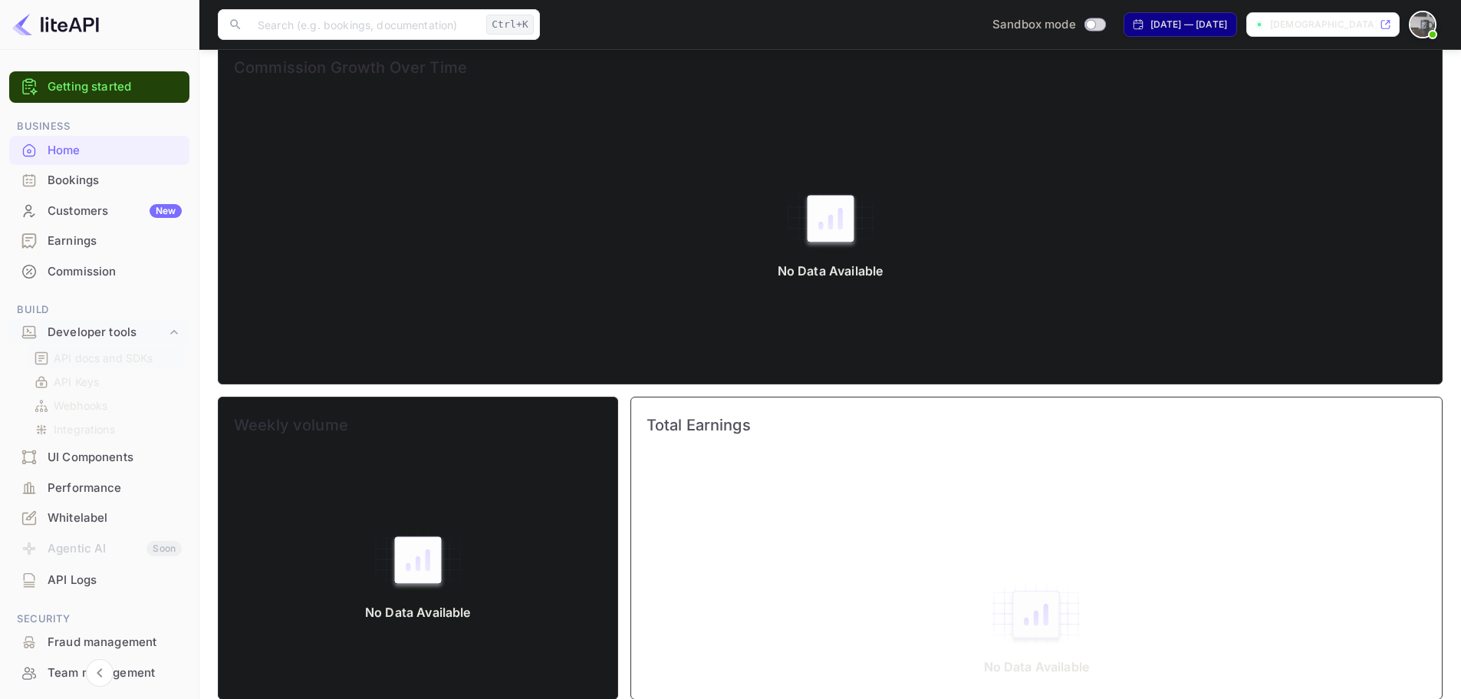
click at [90, 365] on p "API docs and SDKs" at bounding box center [104, 358] width 100 height 16
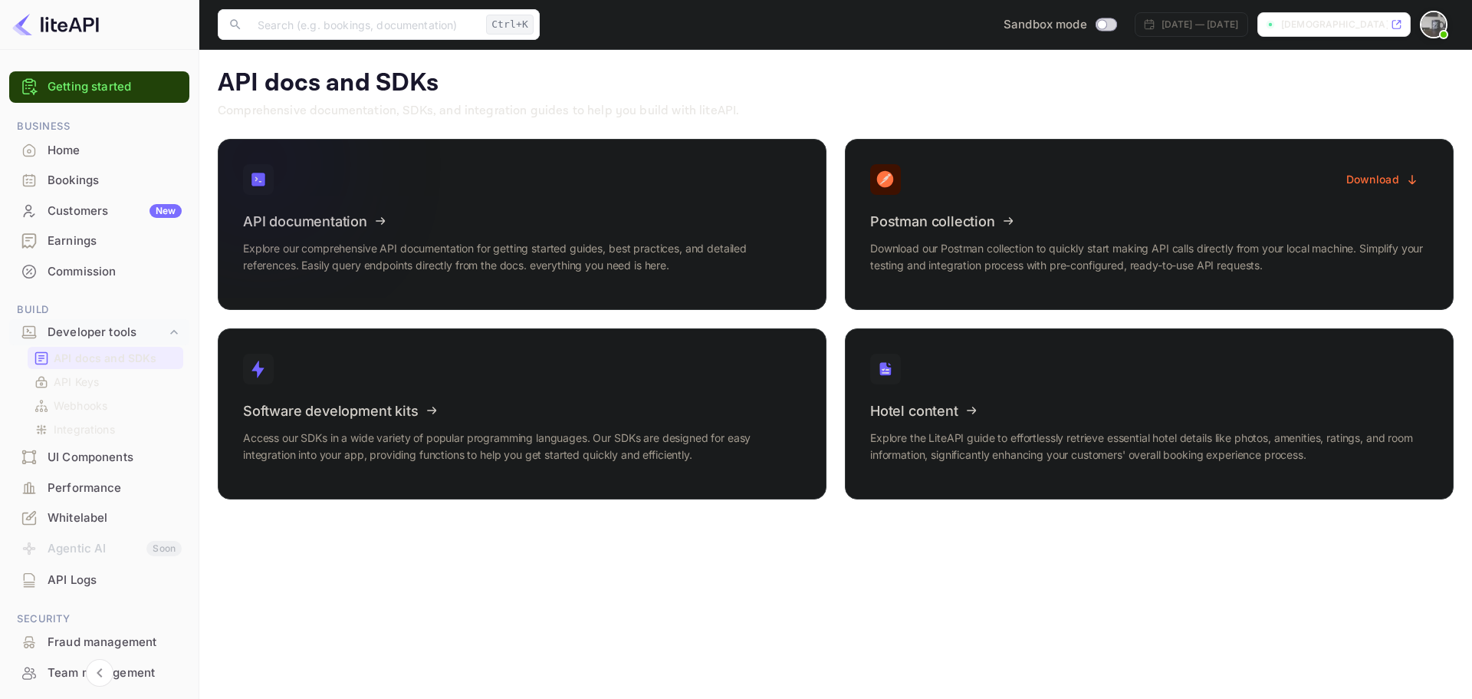
click at [568, 173] on link "API documentation Explore our comprehensive API documentation for getting start…" at bounding box center [522, 224] width 609 height 171
